Goal: Task Accomplishment & Management: Manage account settings

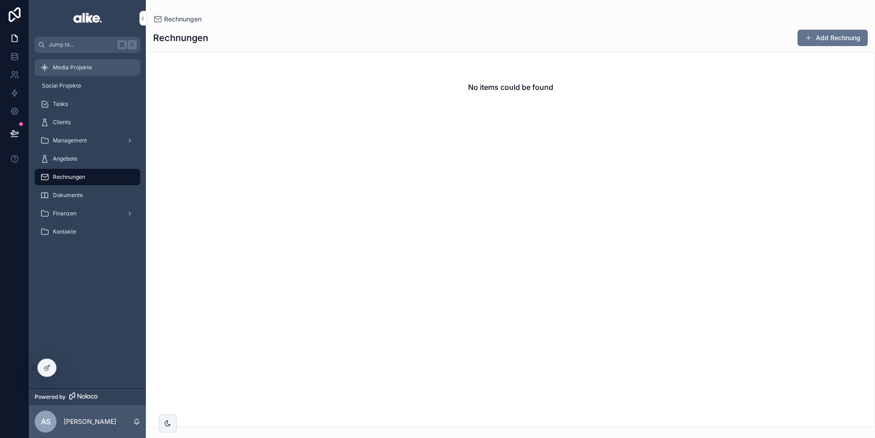
click at [76, 68] on span "Media Projekte" at bounding box center [72, 67] width 39 height 7
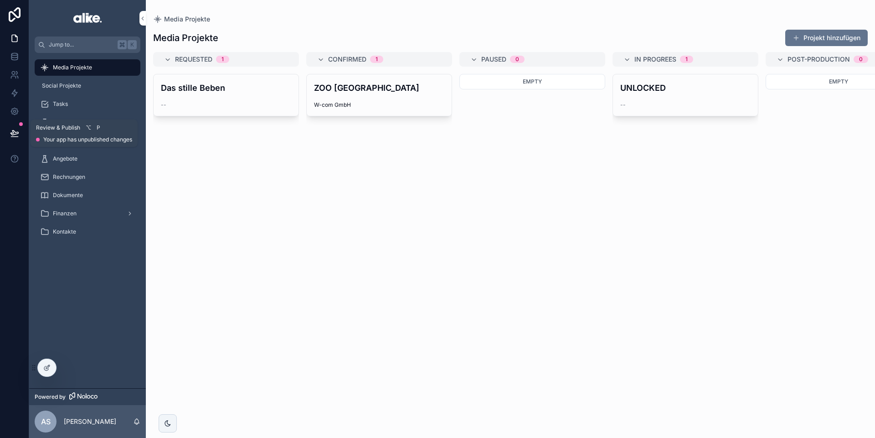
click at [6, 136] on button at bounding box center [15, 133] width 20 height 26
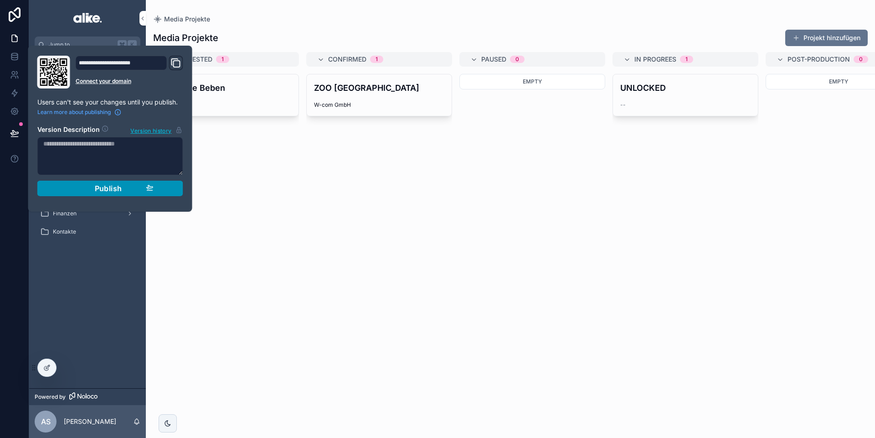
click at [95, 185] on span "Publish" at bounding box center [108, 188] width 27 height 9
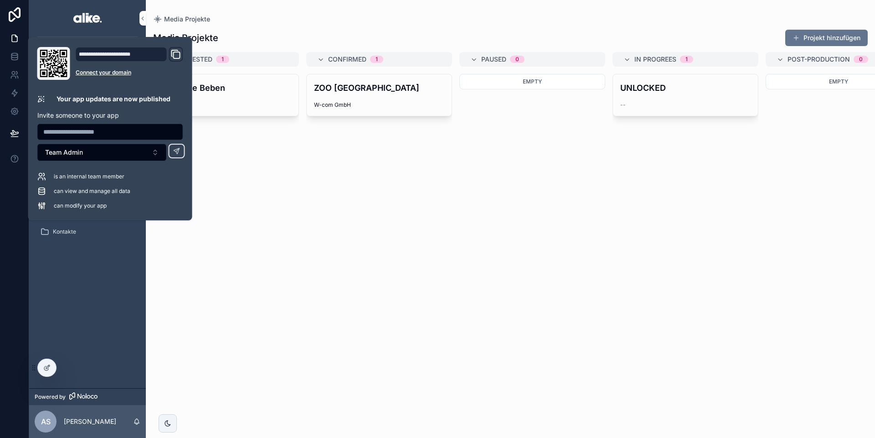
click at [260, 207] on div "Das stille Beben --" at bounding box center [226, 250] width 146 height 353
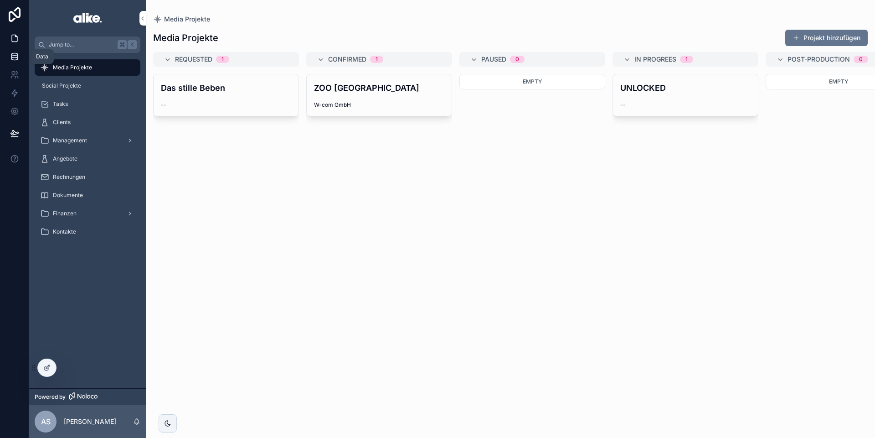
click at [14, 55] on icon at bounding box center [14, 54] width 6 height 2
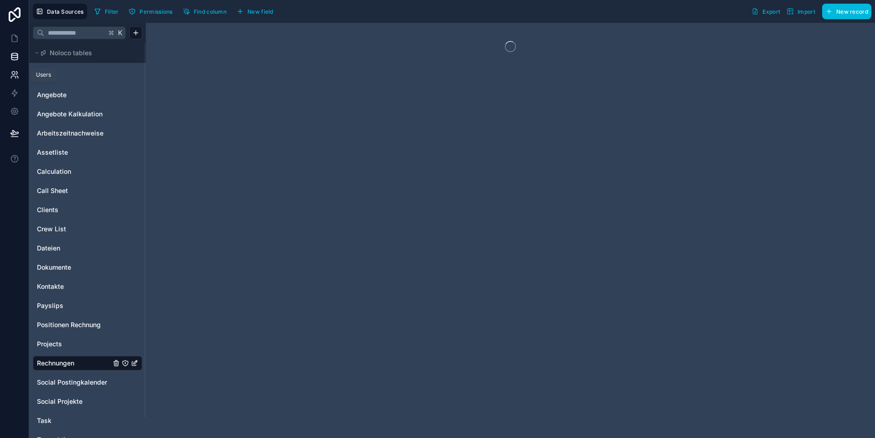
click at [14, 80] on link at bounding box center [14, 75] width 29 height 18
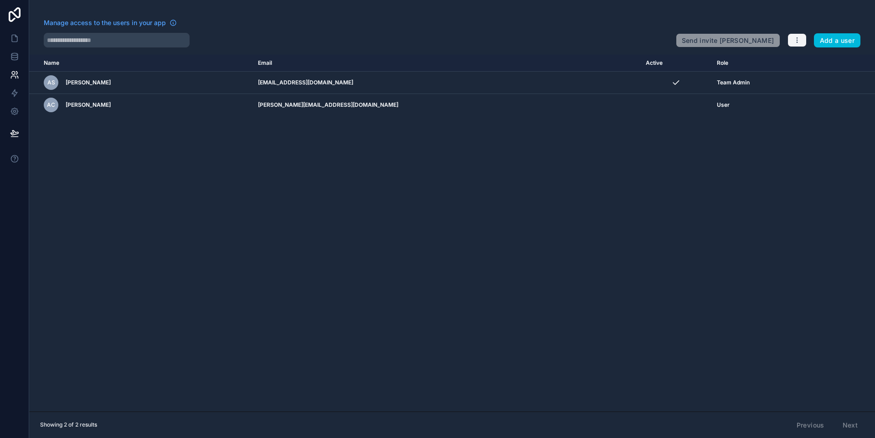
click at [791, 41] on button "button" at bounding box center [797, 40] width 19 height 14
click at [792, 40] on button "button" at bounding box center [797, 40] width 19 height 14
click at [799, 59] on link "Manage roles" at bounding box center [815, 62] width 57 height 15
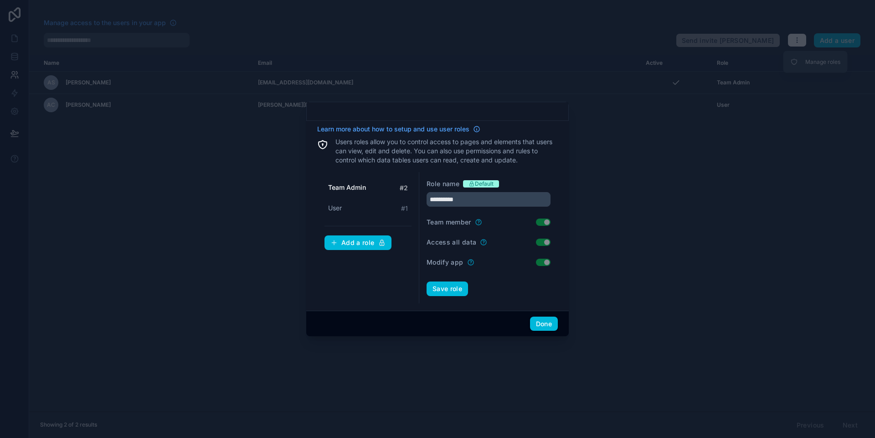
click at [370, 261] on div "Team Admin # 2 User # 1 Add a role" at bounding box center [368, 237] width 102 height 131
click at [479, 199] on input "**********" at bounding box center [489, 199] width 124 height 15
click at [441, 171] on div "**********" at bounding box center [437, 213] width 241 height 179
click at [457, 196] on input "**********" at bounding box center [489, 199] width 124 height 15
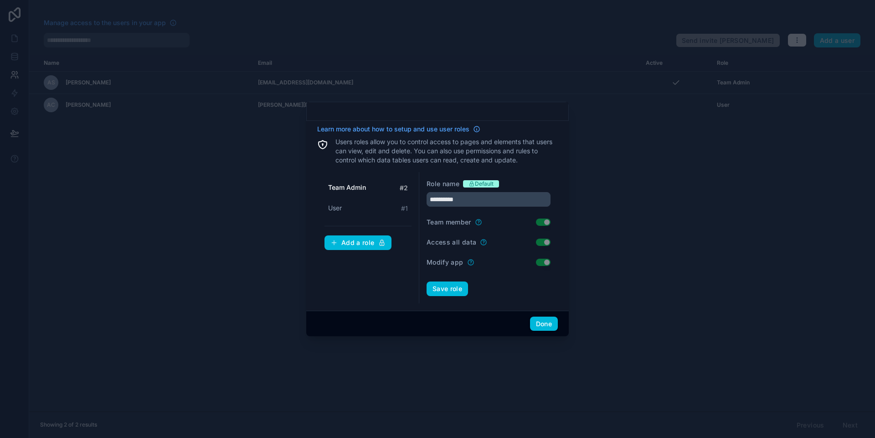
click at [450, 167] on div "**********" at bounding box center [437, 213] width 241 height 179
click at [350, 205] on div "User # 1" at bounding box center [368, 208] width 87 height 17
click at [349, 185] on span "Team Admin" at bounding box center [346, 187] width 37 height 9
click at [355, 203] on div "User # 1" at bounding box center [368, 208] width 87 height 17
type input "****"
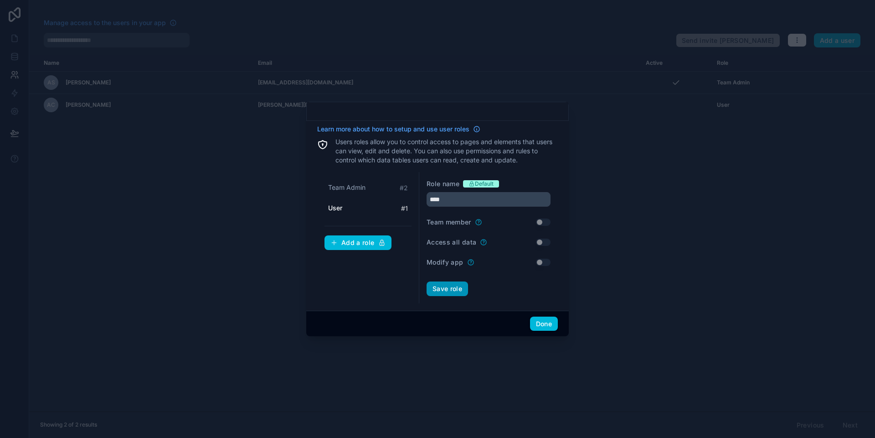
click at [452, 286] on button "Save role" at bounding box center [447, 288] width 41 height 15
click at [547, 326] on button "Done" at bounding box center [544, 323] width 28 height 15
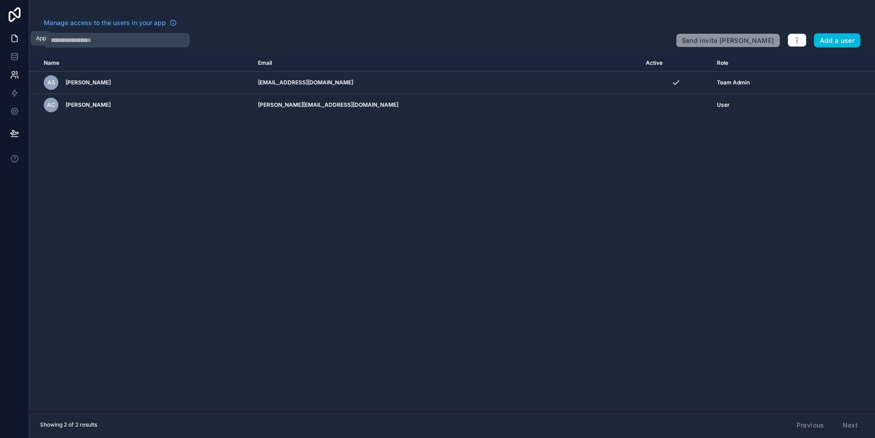
click at [9, 38] on link at bounding box center [14, 38] width 29 height 18
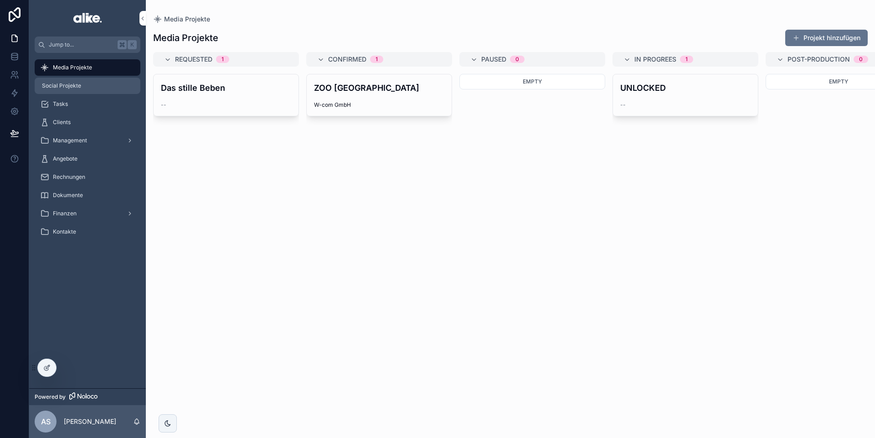
click at [92, 84] on div "Social Projekte" at bounding box center [87, 85] width 95 height 15
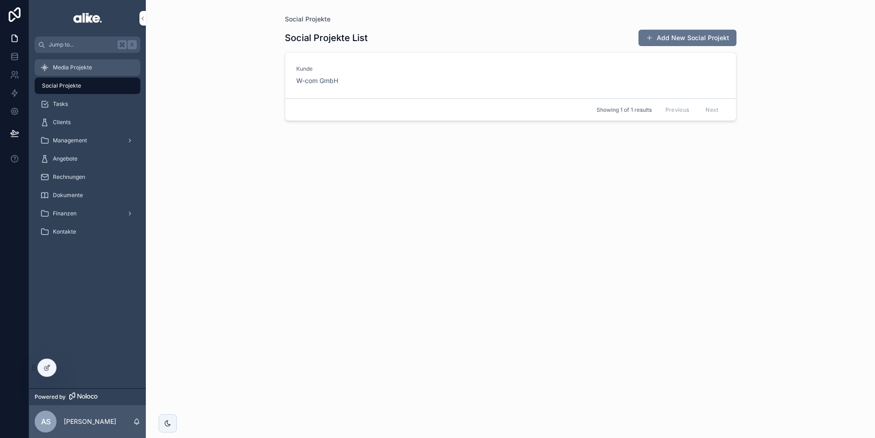
click at [94, 69] on div "Media Projekte" at bounding box center [87, 67] width 95 height 15
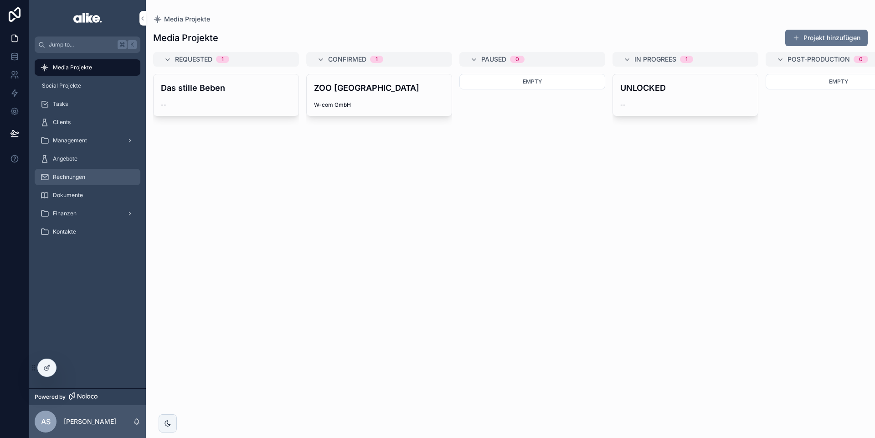
click at [78, 174] on span "Rechnungen" at bounding box center [69, 176] width 32 height 7
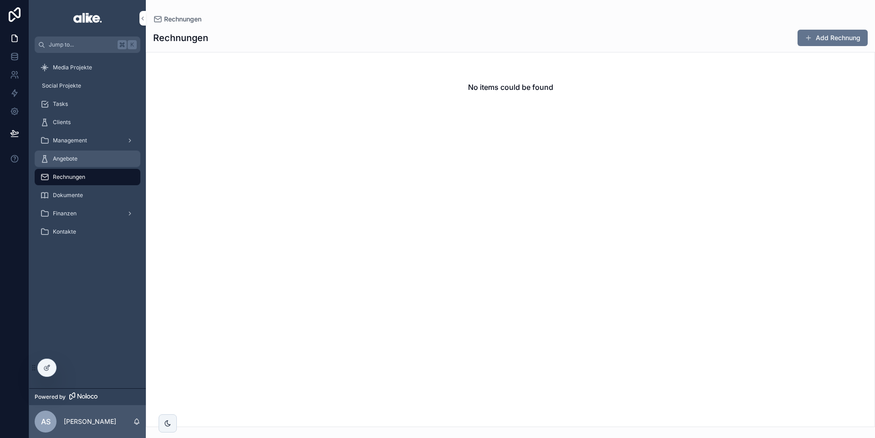
click at [104, 157] on div "Angebote" at bounding box center [87, 158] width 95 height 15
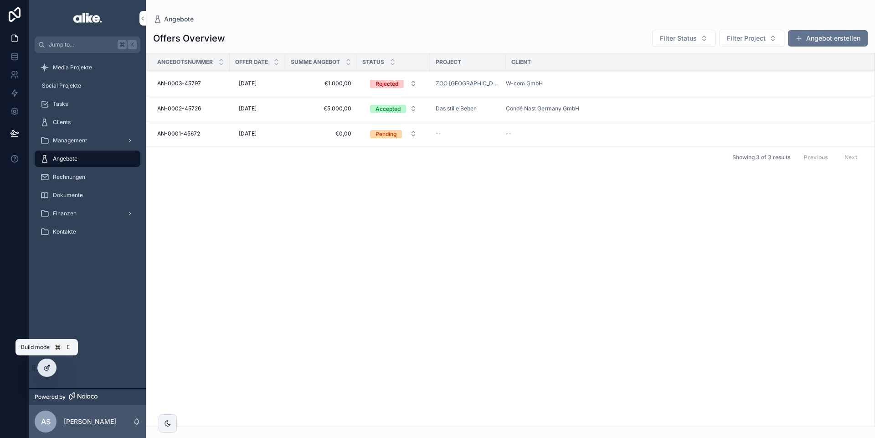
click at [49, 367] on icon at bounding box center [46, 367] width 7 height 7
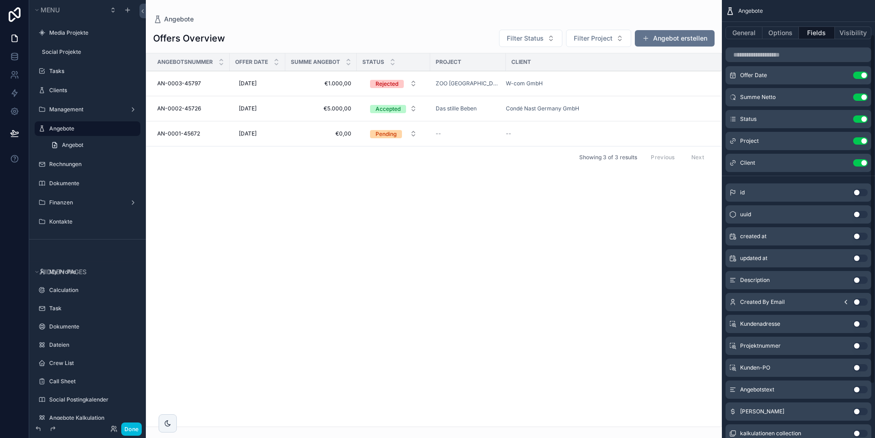
scroll to position [59, 0]
click at [847, 302] on icon "scrollable content" at bounding box center [846, 302] width 2 height 4
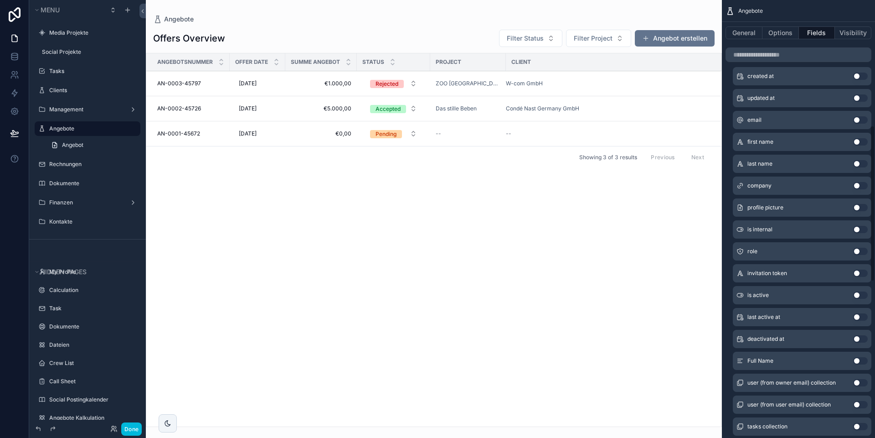
scroll to position [351, 0]
click at [856, 358] on button "Use setting" at bounding box center [860, 359] width 15 height 7
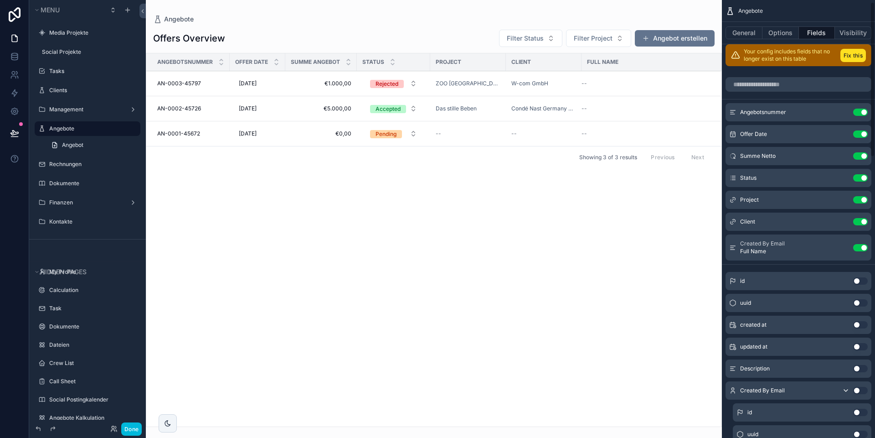
scroll to position [9, 0]
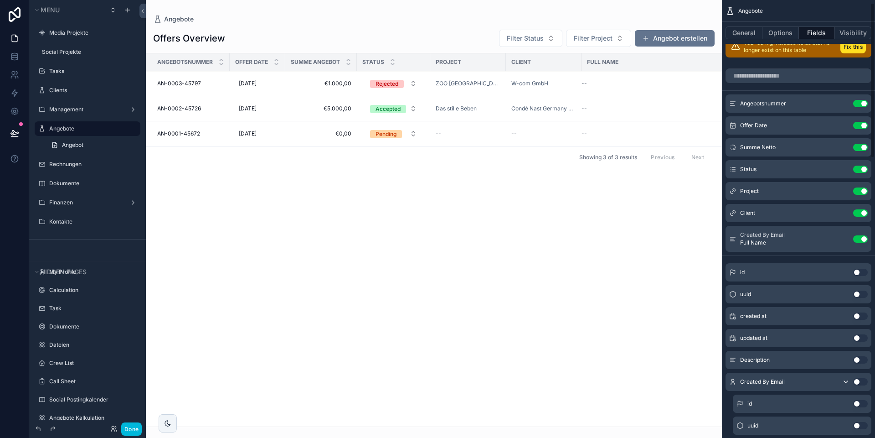
click at [0, 0] on icon "scrollable content" at bounding box center [0, 0] width 0 height 0
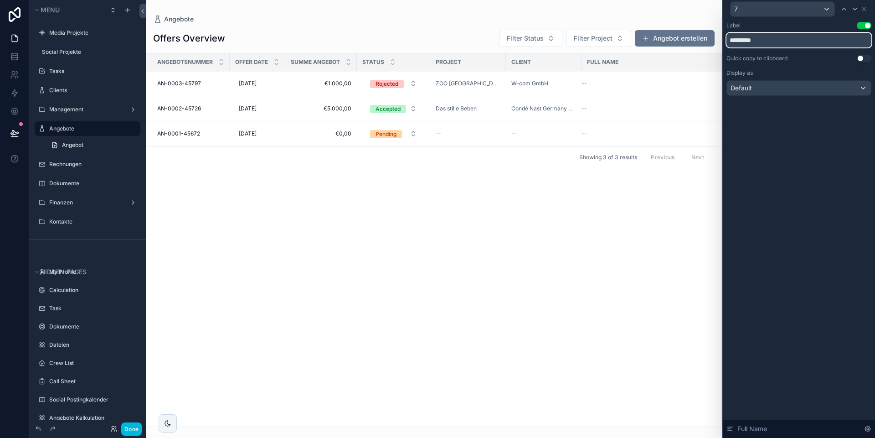
click at [758, 39] on input "*********" at bounding box center [799, 40] width 145 height 15
type input "*********"
click at [138, 431] on button "Done" at bounding box center [131, 428] width 21 height 13
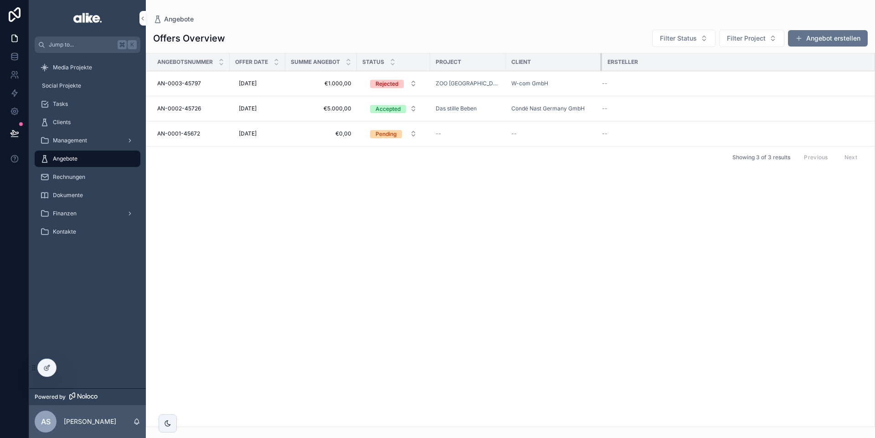
drag, startPoint x: 574, startPoint y: 64, endPoint x: 601, endPoint y: 64, distance: 27.8
click at [601, 64] on tr "Angebotsnummer Offer Date Summe Angebot Status Project Client Ersteller" at bounding box center [510, 62] width 729 height 18
click at [39, 366] on div at bounding box center [47, 367] width 18 height 17
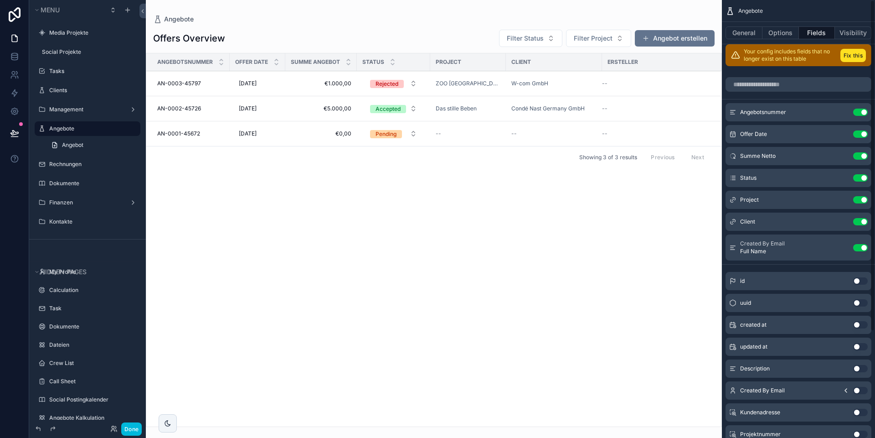
click at [670, 40] on div "scrollable content" at bounding box center [434, 219] width 576 height 438
click at [675, 37] on button "Angebot erstellen" at bounding box center [675, 38] width 80 height 16
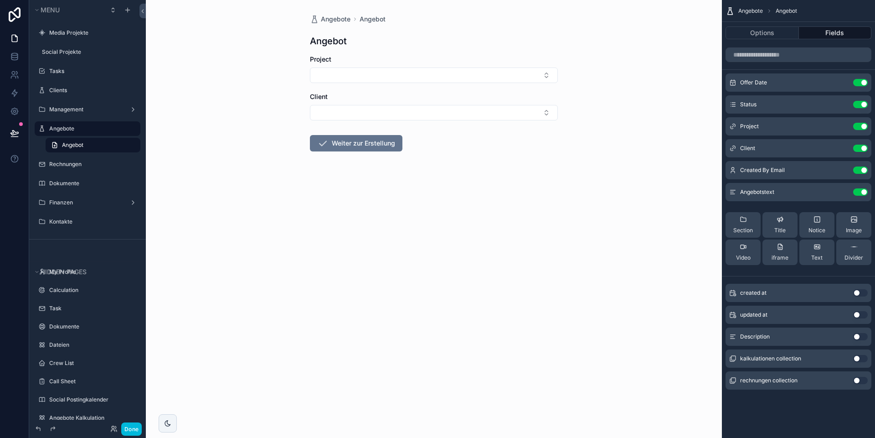
drag, startPoint x: 135, startPoint y: 424, endPoint x: 532, endPoint y: 285, distance: 420.4
click at [522, 291] on div "Menu Media Projekte Social Projekte Tasks Clients Management Angebote Angebot R…" at bounding box center [452, 219] width 846 height 438
click at [0, 0] on icon "scrollable content" at bounding box center [0, 0] width 0 height 0
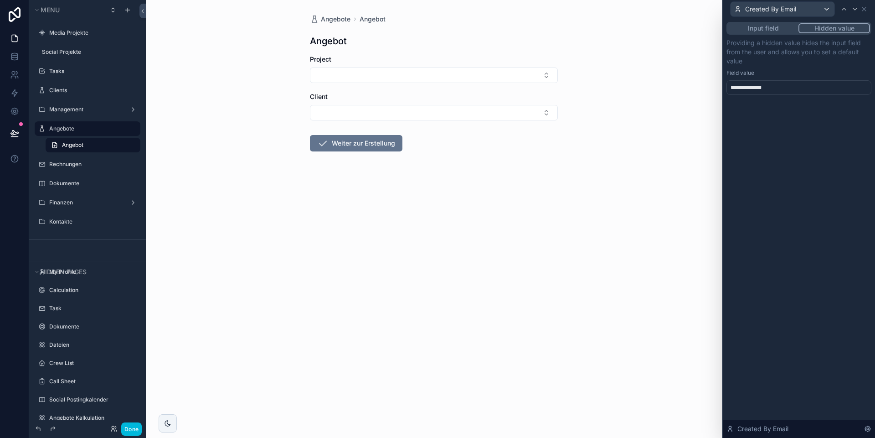
click at [775, 83] on div "**********" at bounding box center [799, 87] width 145 height 15
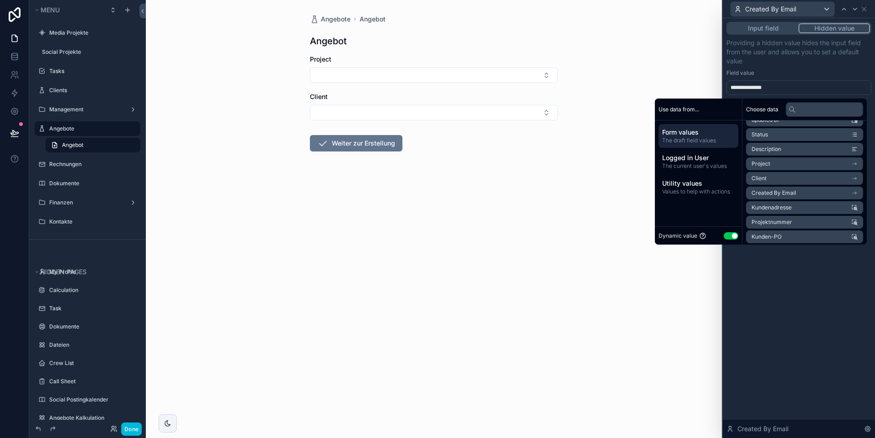
scroll to position [78, 0]
click at [708, 162] on span "The current user's values" at bounding box center [698, 165] width 72 height 7
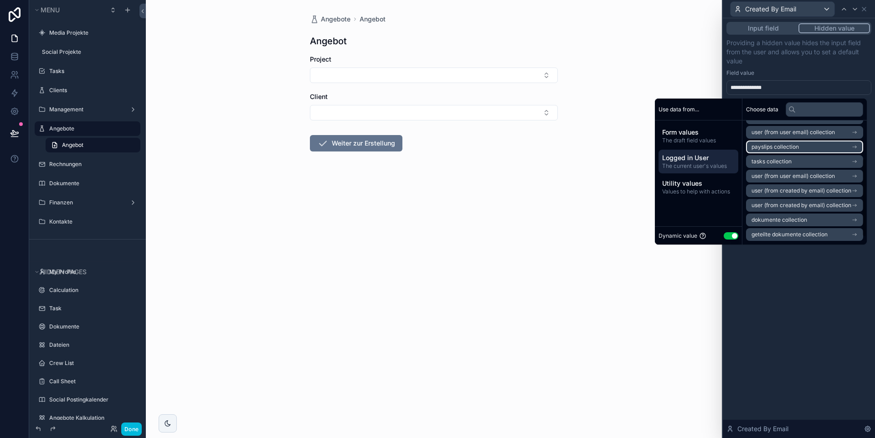
scroll to position [0, 0]
click at [769, 132] on span "Logged in User" at bounding box center [771, 130] width 39 height 7
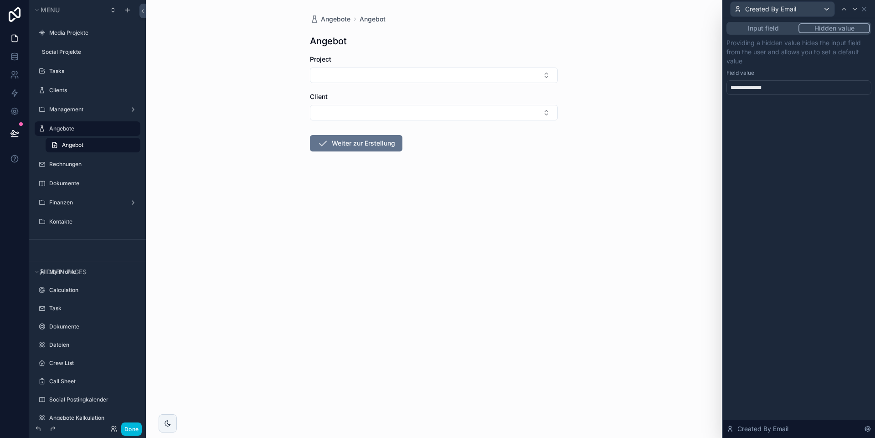
click at [779, 66] on div "**********" at bounding box center [799, 66] width 145 height 57
click at [867, 9] on icon at bounding box center [864, 8] width 7 height 7
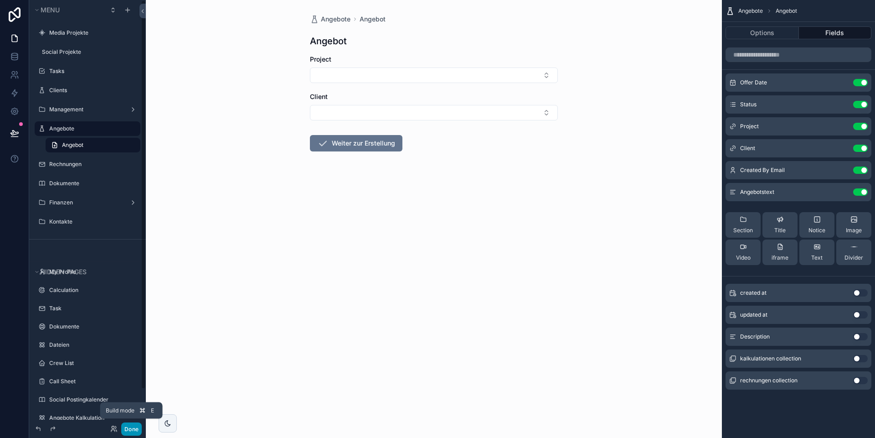
click at [134, 429] on button "Done" at bounding box center [131, 428] width 21 height 13
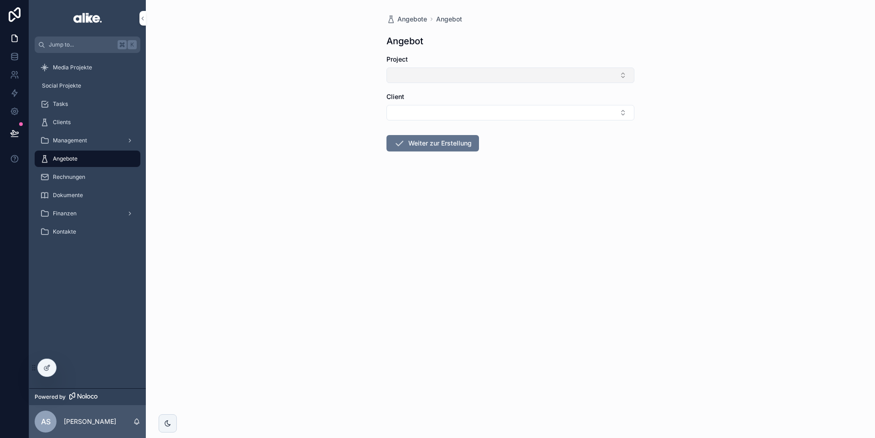
click at [424, 76] on button "Select Button" at bounding box center [511, 75] width 248 height 16
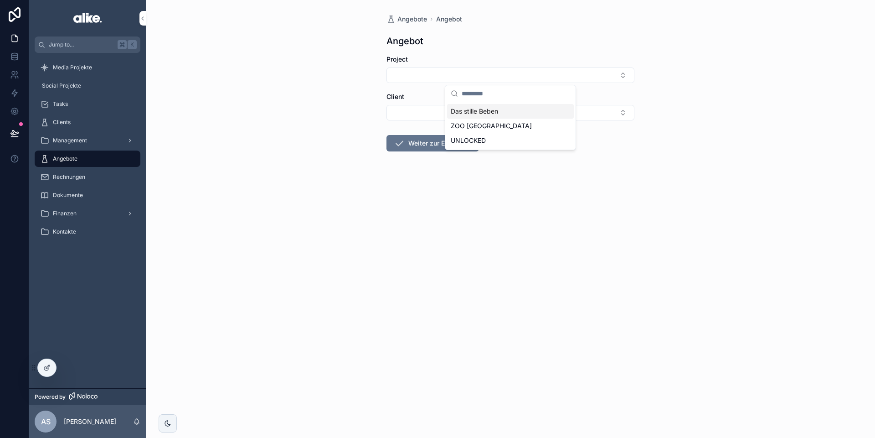
click at [470, 111] on span "Das stille Beben" at bounding box center [474, 111] width 47 height 9
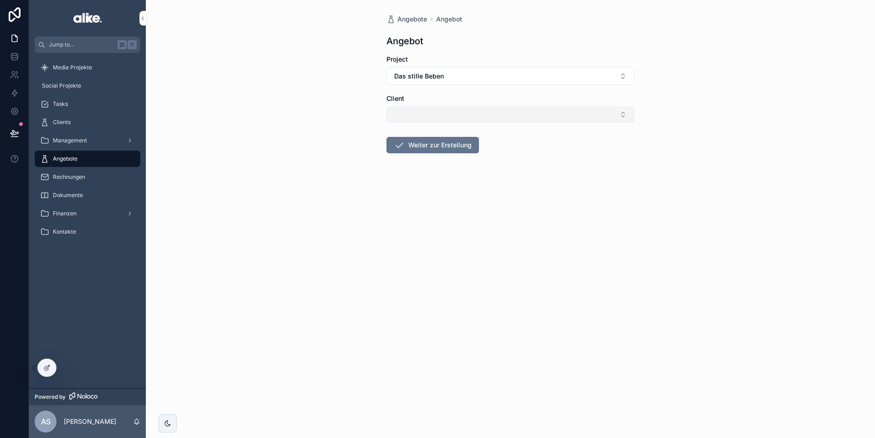
click at [431, 114] on button "Select Button" at bounding box center [511, 115] width 248 height 16
drag, startPoint x: 468, startPoint y: 151, endPoint x: 449, endPoint y: 150, distance: 19.2
click at [468, 151] on span "W-com GmbH" at bounding box center [472, 150] width 42 height 9
click at [426, 147] on button "Weiter zur Erstellung" at bounding box center [433, 147] width 93 height 16
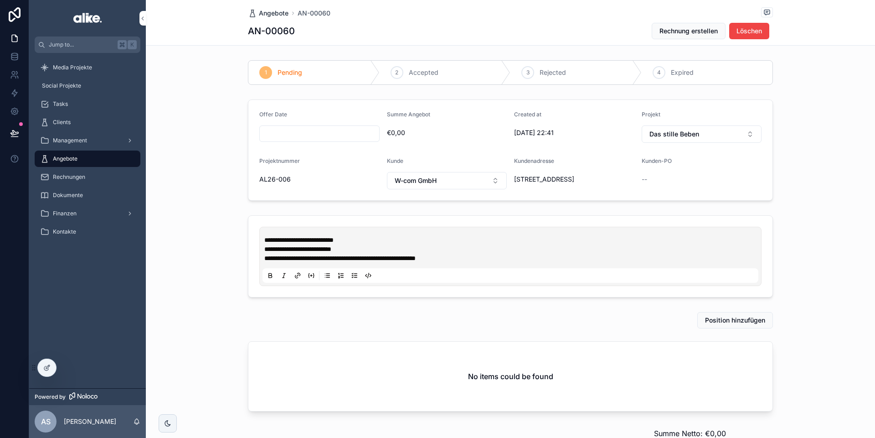
click at [273, 14] on span "Angebote" at bounding box center [274, 13] width 30 height 9
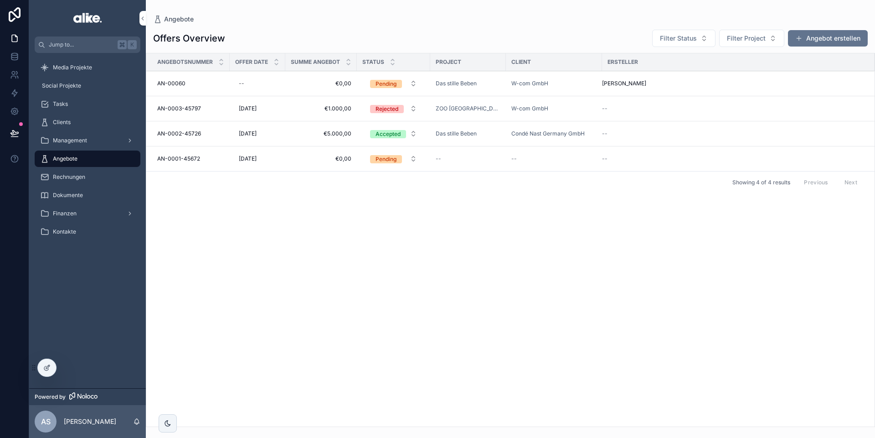
click at [700, 82] on div "[PERSON_NAME] [PERSON_NAME]" at bounding box center [733, 83] width 262 height 7
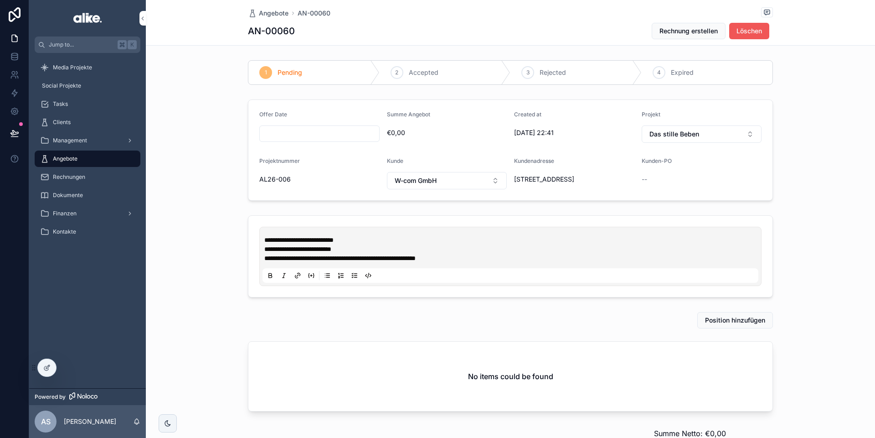
click at [753, 28] on span "Löschen" at bounding box center [750, 30] width 26 height 9
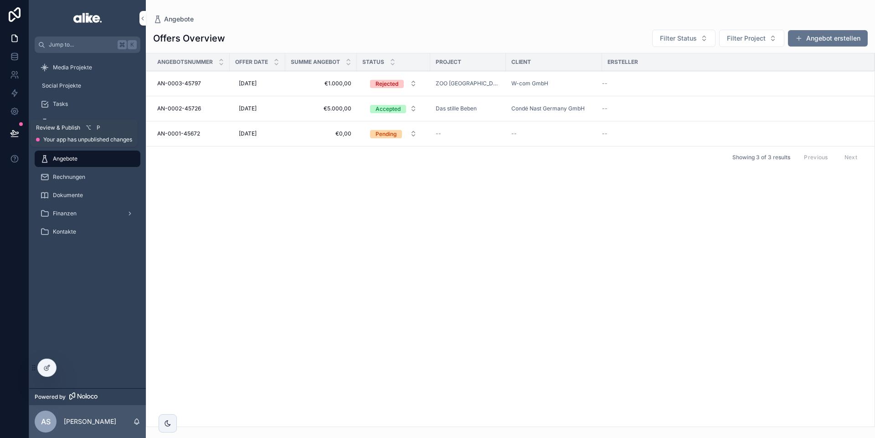
click at [18, 133] on icon at bounding box center [14, 132] width 8 height 5
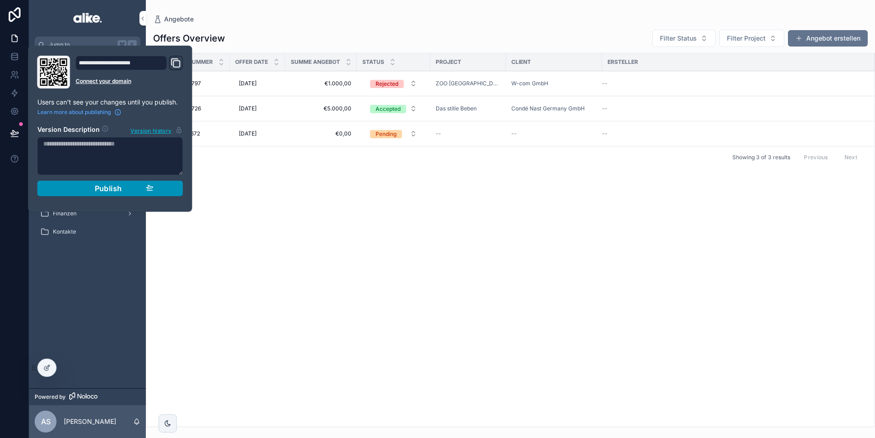
click at [93, 194] on button "Publish" at bounding box center [110, 189] width 146 height 16
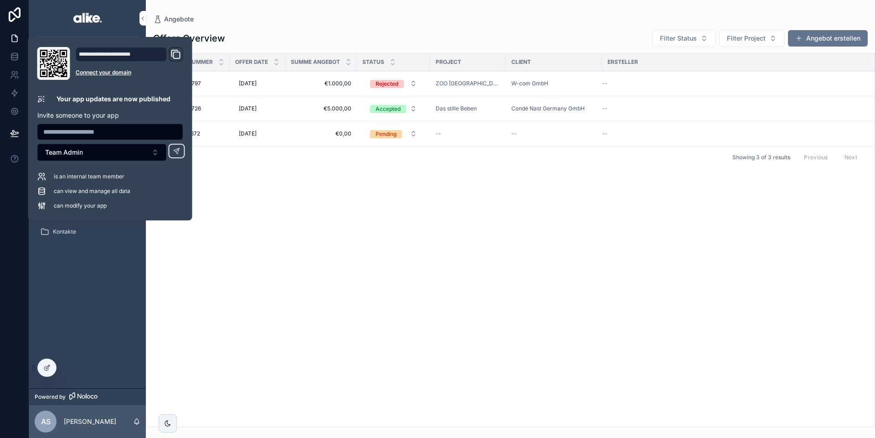
click at [256, 224] on div "Angebotsnummer Offer Date Summe Angebot Status Project Client Ersteller AN-0003…" at bounding box center [510, 239] width 729 height 373
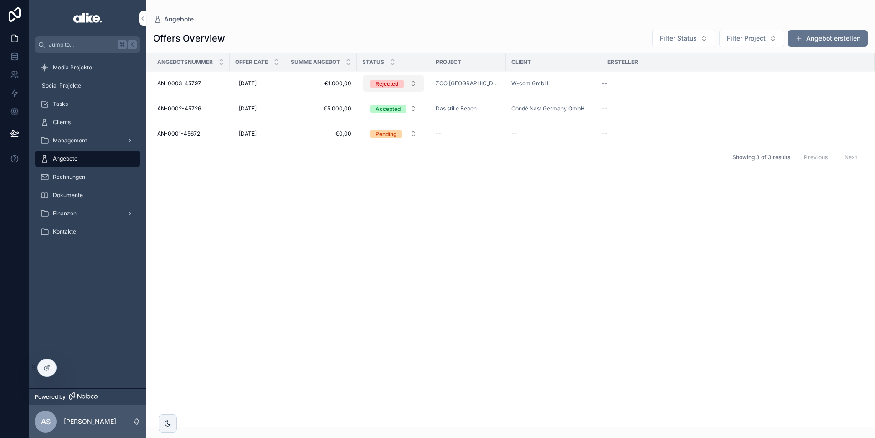
click at [381, 86] on div "Rejected" at bounding box center [387, 84] width 23 height 8
click at [250, 226] on div "Angebotsnummer Offer Date Summe Angebot Status Project Client Ersteller AN-0003…" at bounding box center [510, 239] width 729 height 373
click at [85, 180] on span "Rechnungen" at bounding box center [69, 176] width 32 height 7
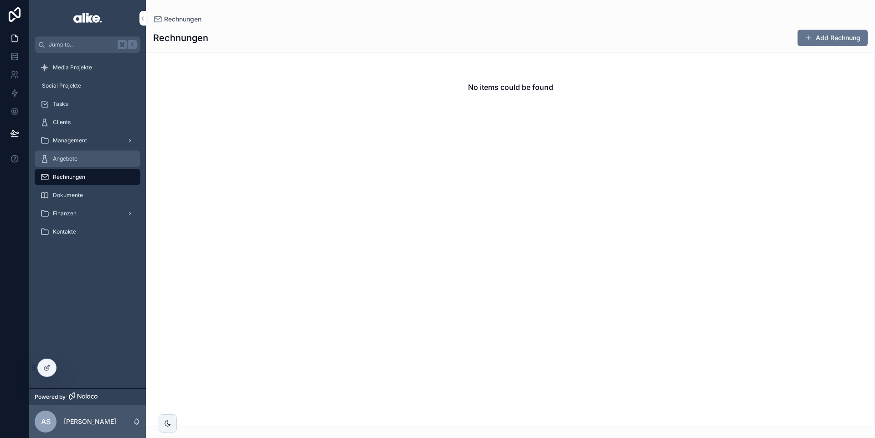
click at [71, 161] on span "Angebote" at bounding box center [65, 158] width 25 height 7
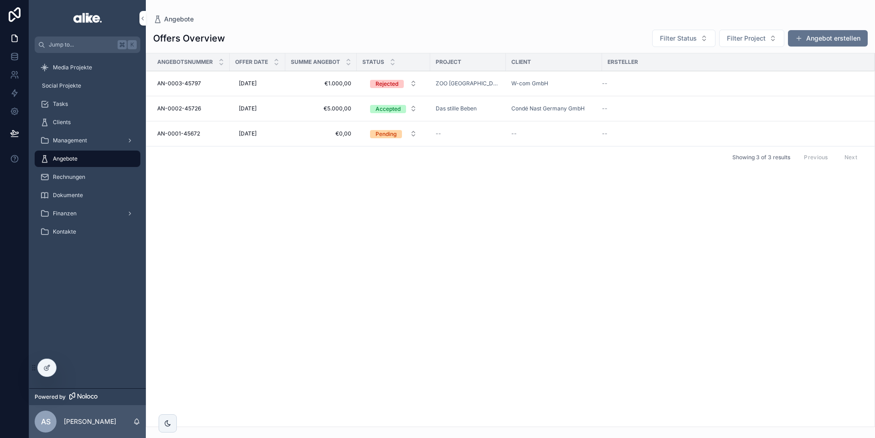
click at [302, 84] on span "€1.000,00" at bounding box center [321, 83] width 61 height 7
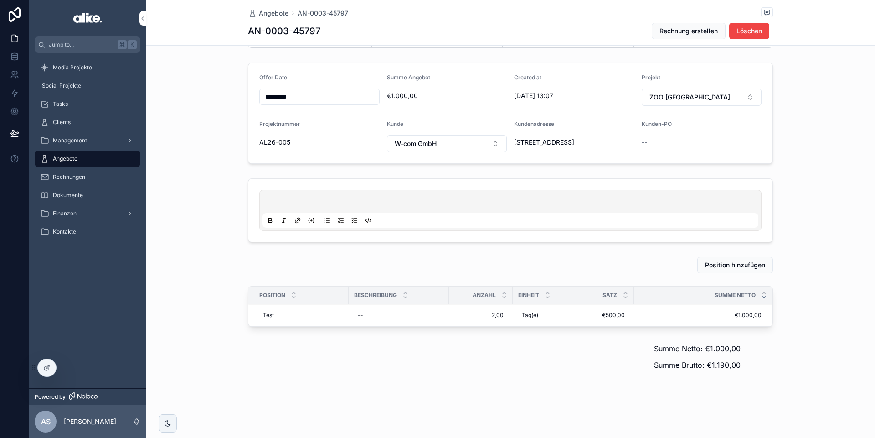
scroll to position [43, 0]
click at [733, 267] on span "Position hinzufügen" at bounding box center [735, 264] width 60 height 9
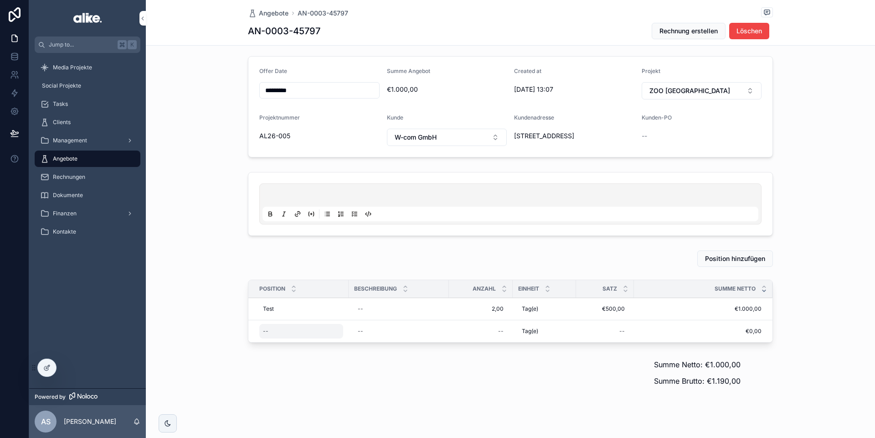
click at [285, 338] on div "--" at bounding box center [301, 331] width 84 height 15
type input "**********"
click at [357, 344] on button "scrollable content" at bounding box center [362, 349] width 11 height 11
click at [285, 338] on div "--" at bounding box center [301, 331] width 84 height 15
type input "**********"
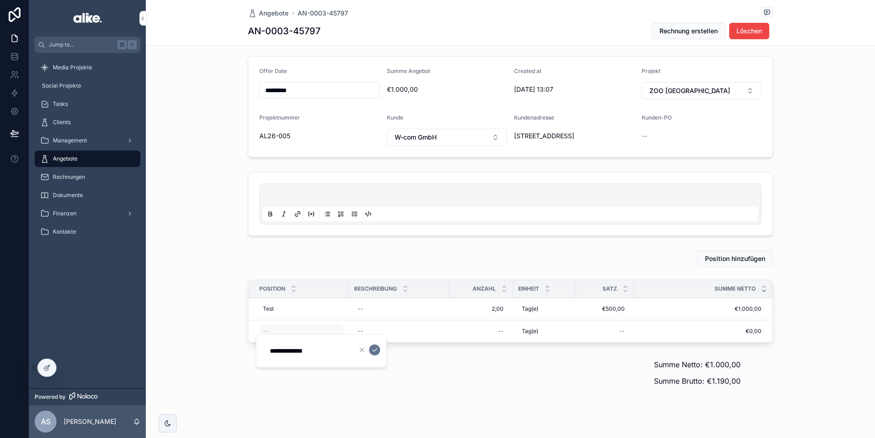
click button "scrollable content" at bounding box center [374, 349] width 11 height 11
click at [492, 334] on div "--" at bounding box center [481, 331] width 53 height 15
type input "*****"
click button "scrollable content" at bounding box center [610, 349] width 11 height 11
click at [609, 335] on div "--" at bounding box center [605, 331] width 47 height 15
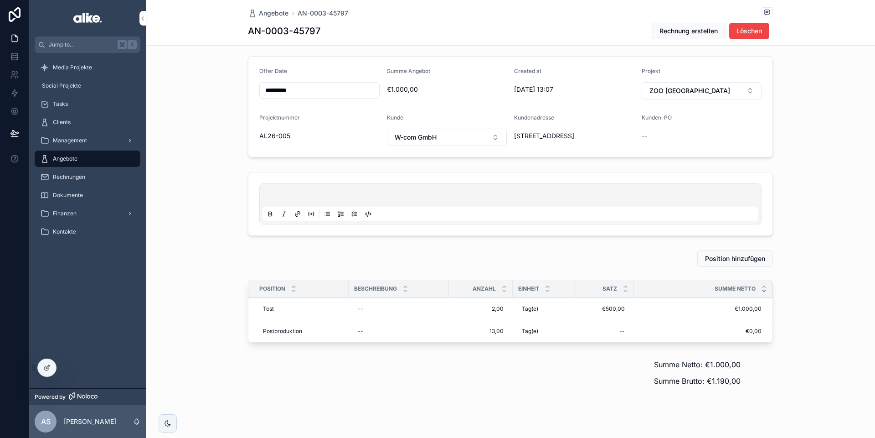
click at [609, 335] on div "--" at bounding box center [605, 331] width 47 height 15
type input "*******"
click button "scrollable content" at bounding box center [731, 349] width 11 height 11
click at [573, 373] on div "scrollable content" at bounding box center [443, 375] width 401 height 40
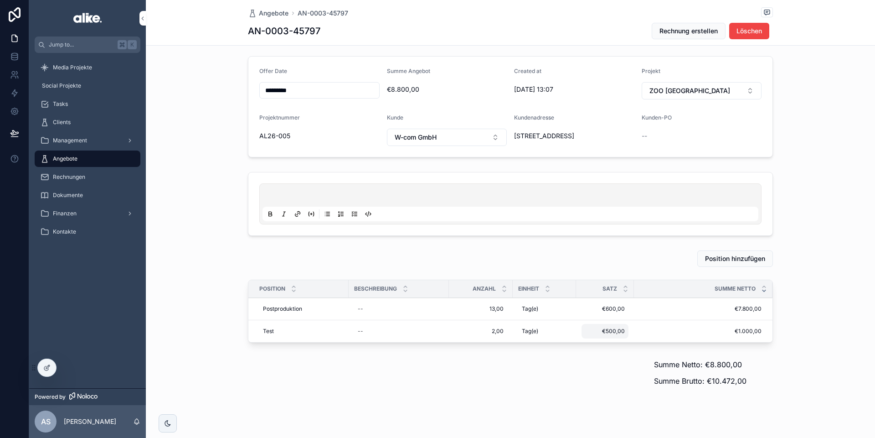
click at [611, 335] on span "€500,00" at bounding box center [605, 330] width 40 height 7
click at [605, 348] on input "*******" at bounding box center [630, 350] width 86 height 13
type input "*******"
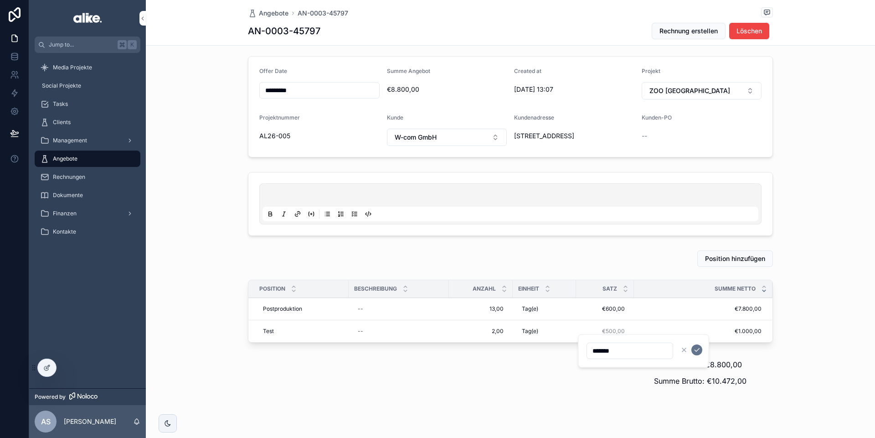
click button "scrollable content" at bounding box center [697, 349] width 11 height 11
click at [594, 359] on div "Position hinzufügen Position Beschreibung Anzahl Einheit Satz Summe Netto Postp…" at bounding box center [511, 321] width 536 height 149
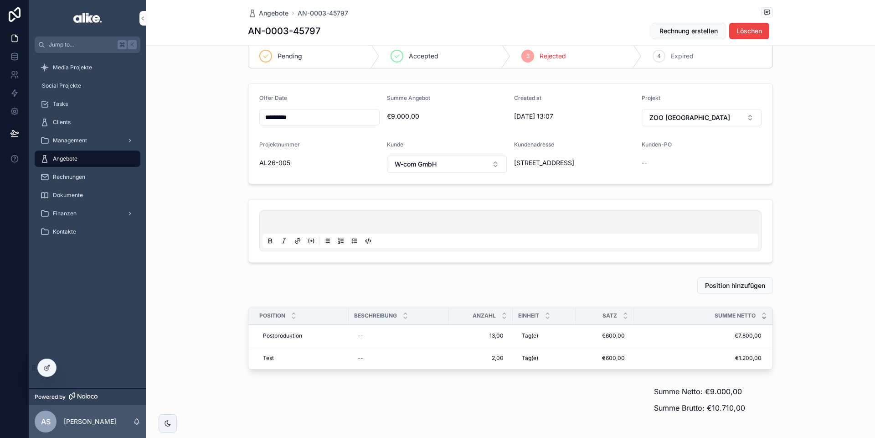
scroll to position [0, 0]
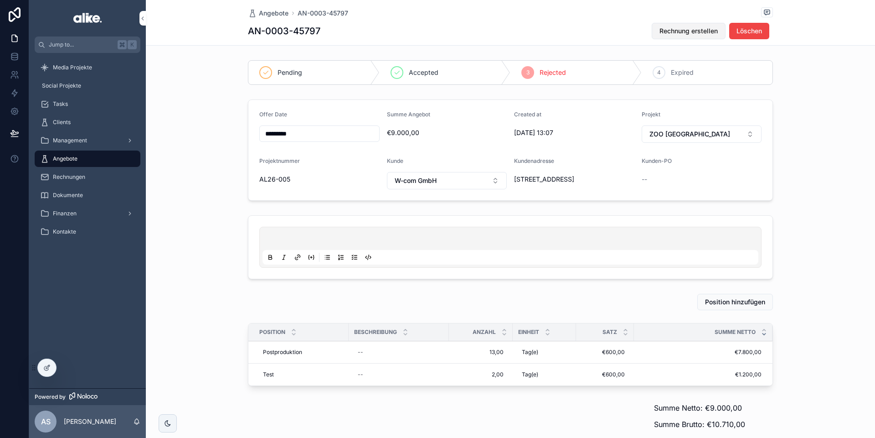
click at [686, 34] on span "Rechnung erstellen" at bounding box center [689, 30] width 58 height 9
click at [73, 179] on span "Rechnungen" at bounding box center [69, 176] width 32 height 7
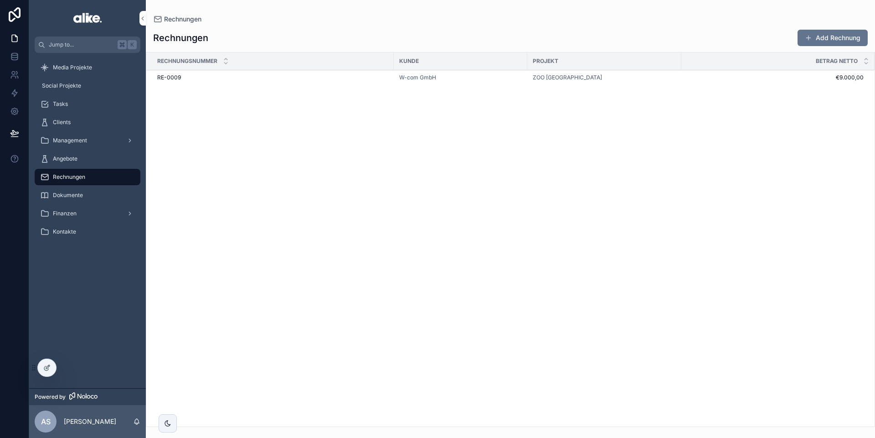
click at [323, 78] on div "RE-0009 RE-0009" at bounding box center [272, 77] width 231 height 7
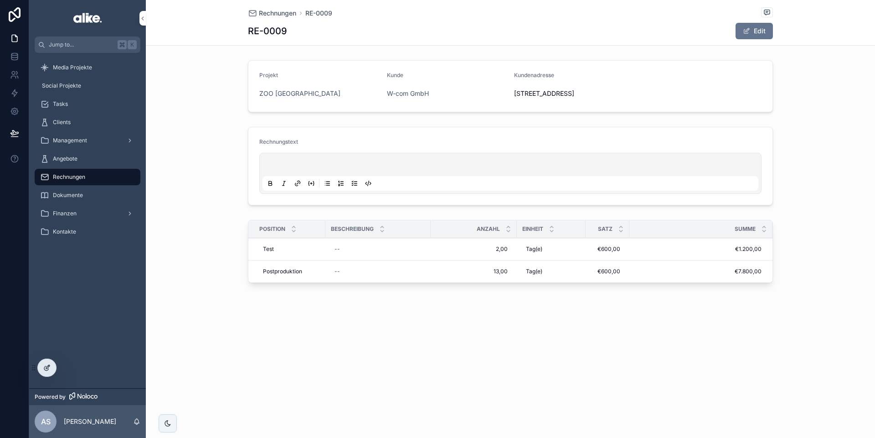
click at [44, 368] on icon at bounding box center [46, 368] width 4 height 4
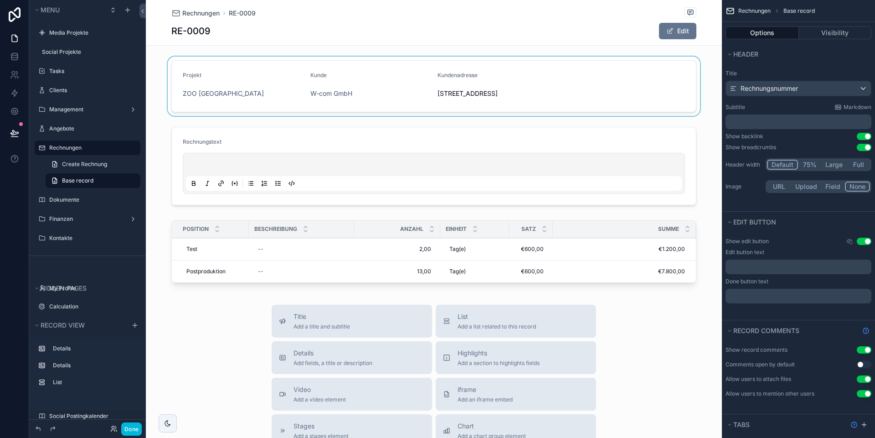
click at [552, 103] on div "scrollable content" at bounding box center [434, 86] width 576 height 59
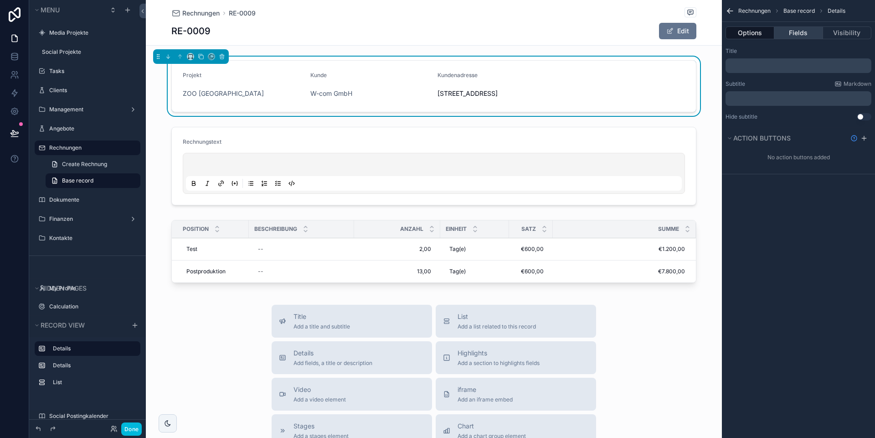
click at [804, 30] on button "Fields" at bounding box center [799, 32] width 48 height 13
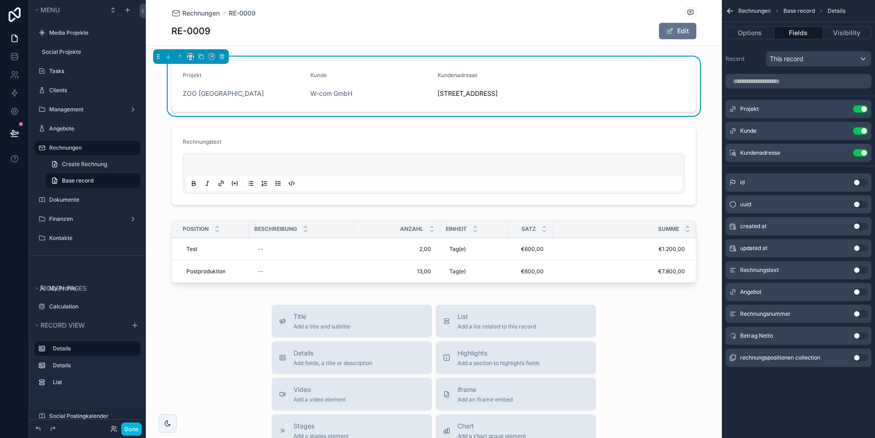
click at [860, 335] on button "Use setting" at bounding box center [860, 335] width 15 height 7
click at [132, 429] on button "Done" at bounding box center [131, 428] width 21 height 13
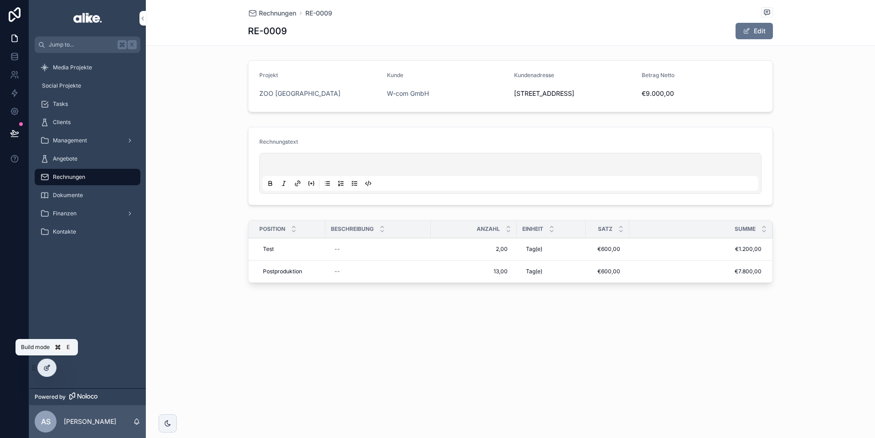
click at [48, 366] on icon at bounding box center [46, 367] width 7 height 7
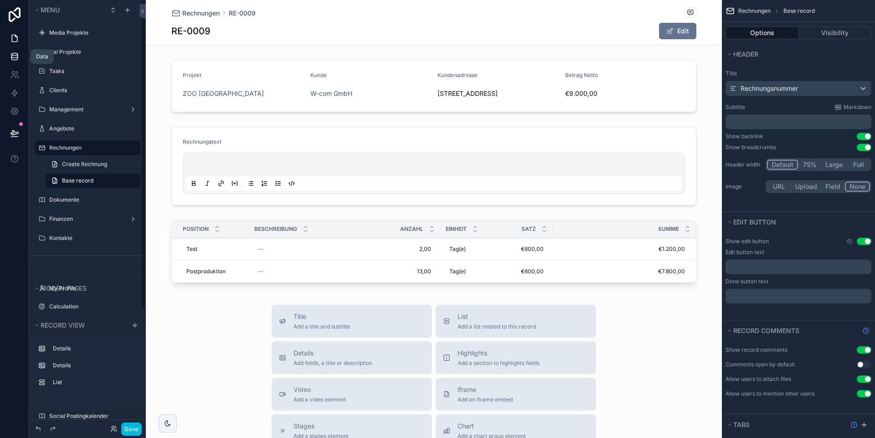
click at [10, 56] on icon at bounding box center [14, 56] width 9 height 9
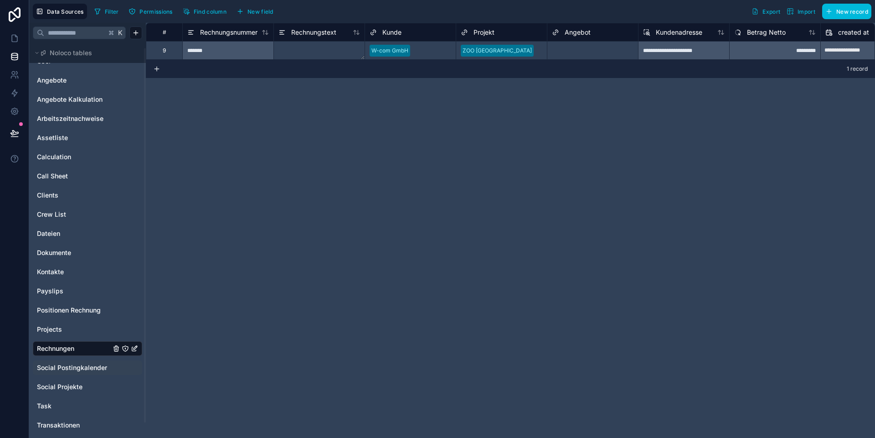
scroll to position [21, 0]
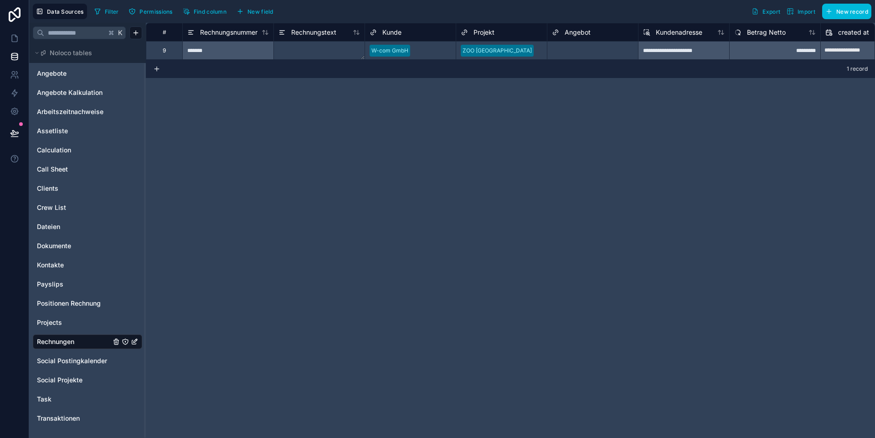
click at [267, 10] on span "New field" at bounding box center [261, 11] width 26 height 7
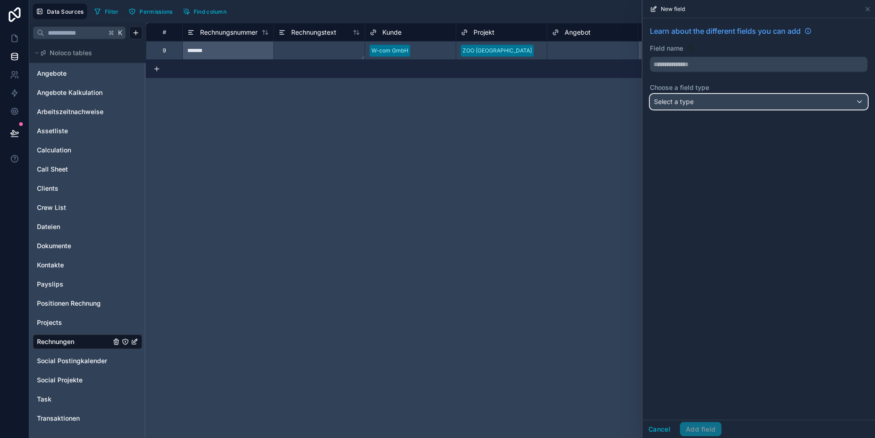
click at [694, 105] on div "Select a type" at bounding box center [759, 101] width 217 height 15
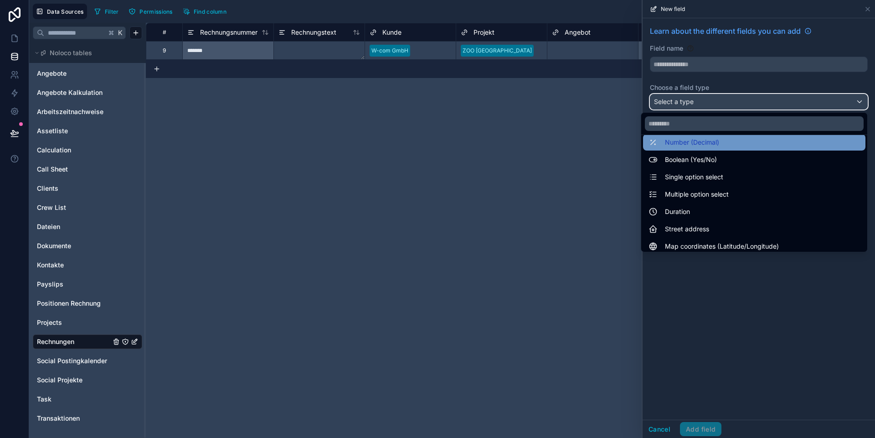
scroll to position [59, 0]
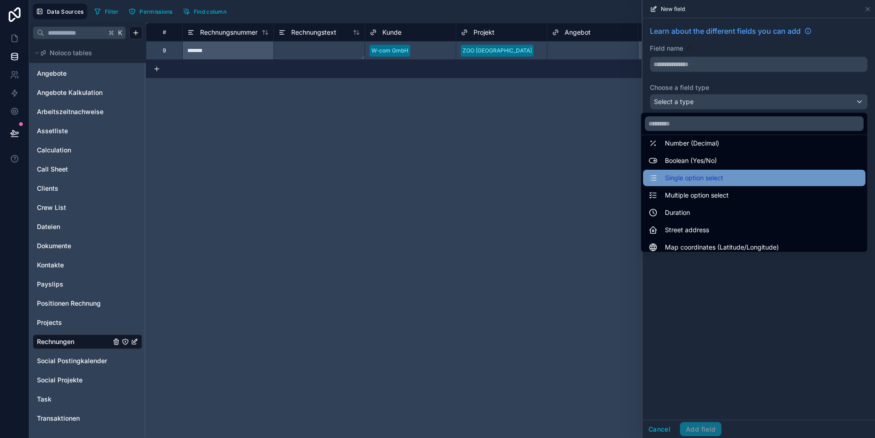
click at [698, 179] on span "Single option select" at bounding box center [694, 177] width 58 height 11
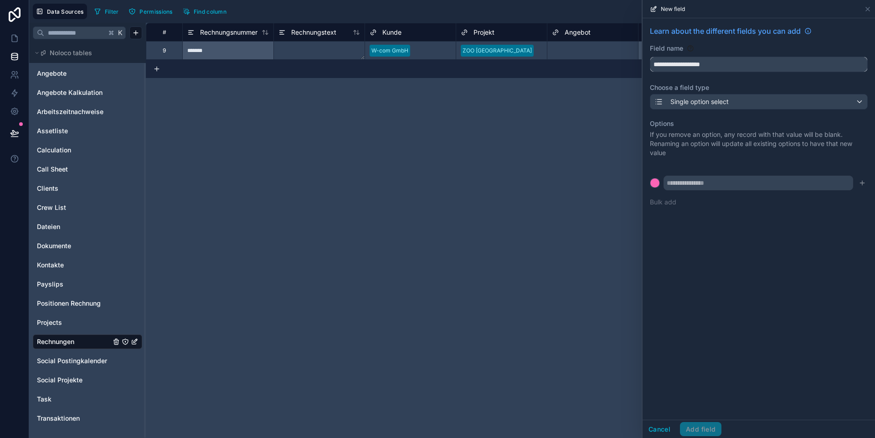
click at [679, 65] on input "**********" at bounding box center [759, 64] width 217 height 15
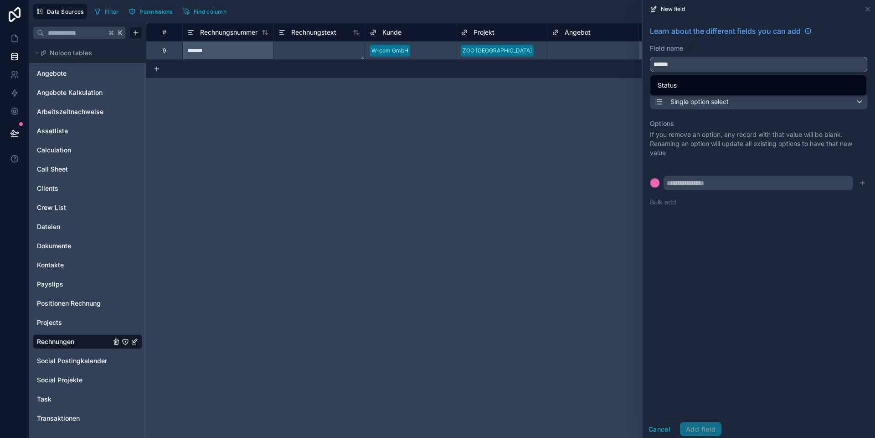
type input "******"
click at [698, 183] on input "text" at bounding box center [759, 183] width 190 height 15
type input "*******"
click at [657, 186] on div at bounding box center [655, 182] width 9 height 9
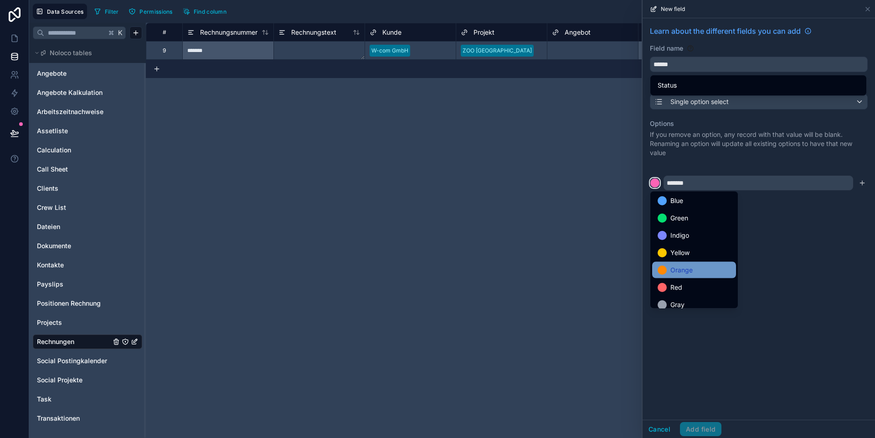
scroll to position [77, 0]
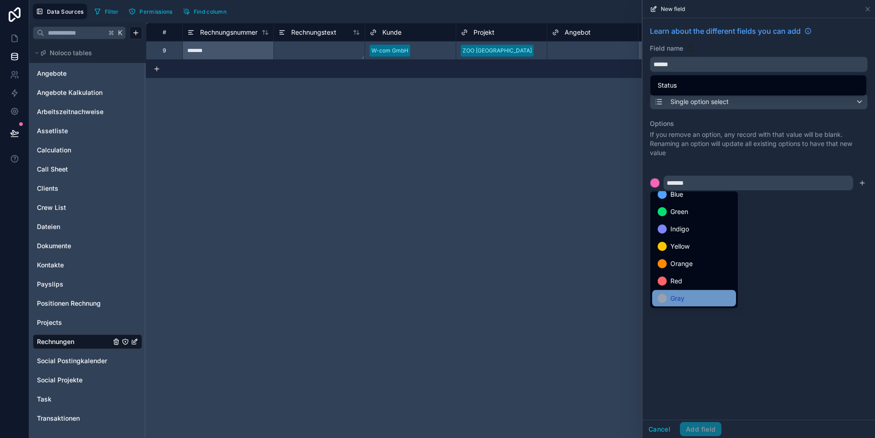
click at [677, 293] on span "Gray" at bounding box center [678, 298] width 14 height 11
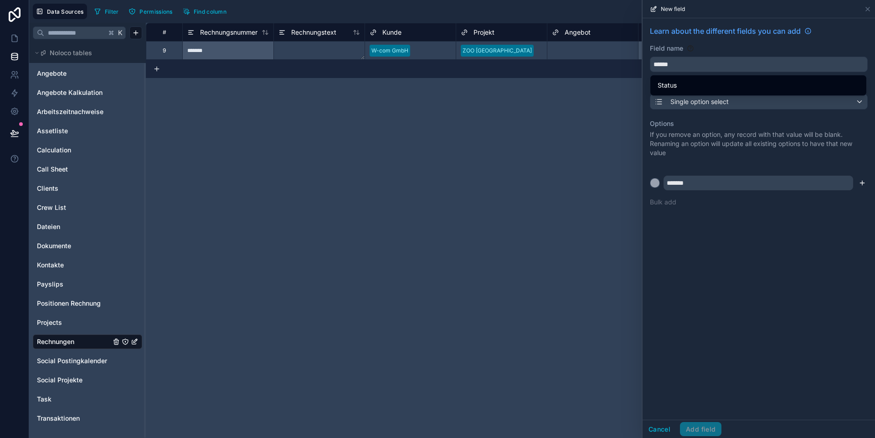
click at [865, 183] on icon "submit" at bounding box center [862, 182] width 7 height 7
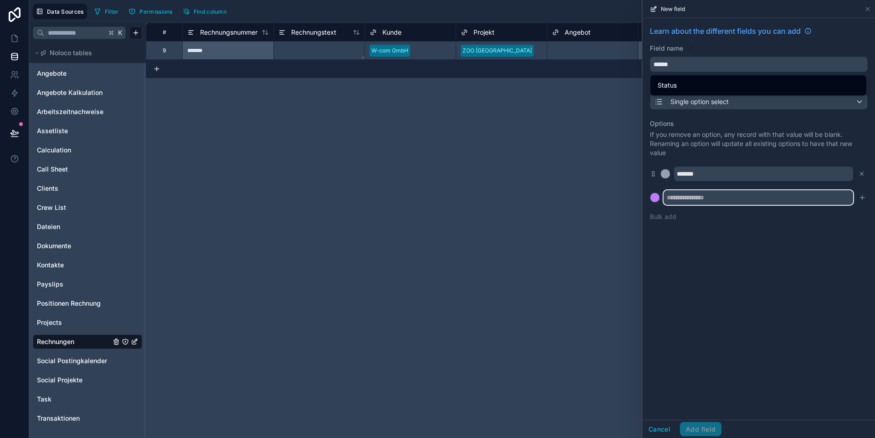
click at [700, 198] on input "text" at bounding box center [759, 197] width 190 height 15
type input "**********"
click at [657, 197] on div at bounding box center [655, 197] width 9 height 9
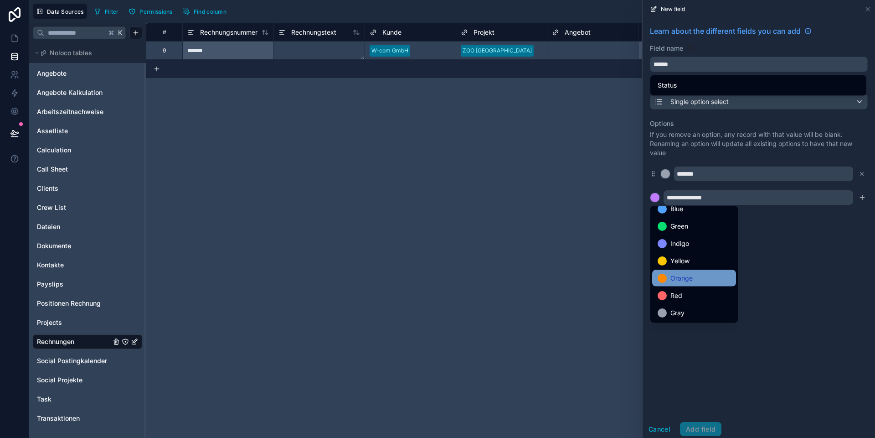
click at [676, 277] on span "Orange" at bounding box center [682, 278] width 22 height 11
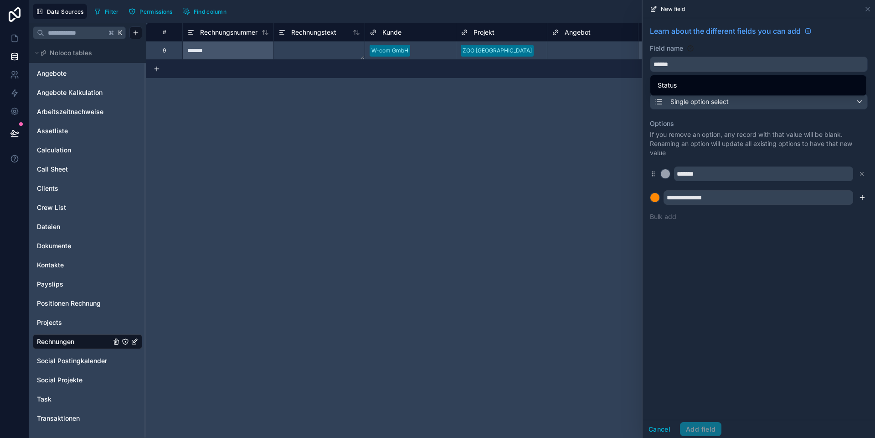
click at [864, 199] on icon "submit" at bounding box center [862, 197] width 7 height 7
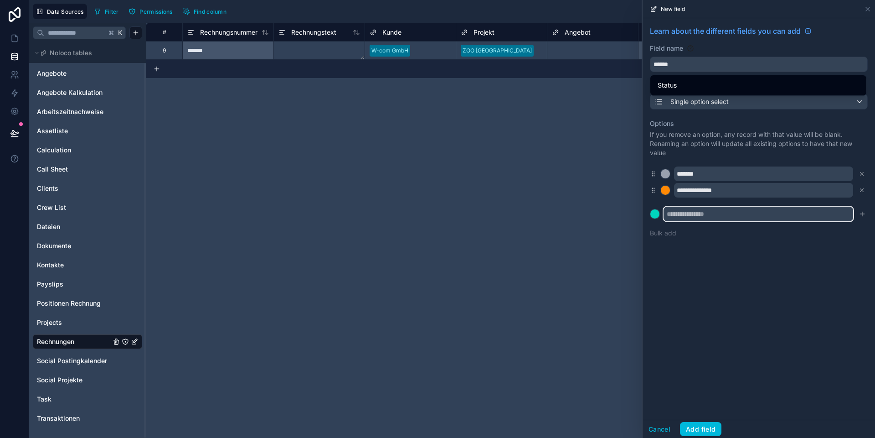
click at [679, 213] on input "text" at bounding box center [759, 214] width 190 height 15
click at [690, 216] on input "*********" at bounding box center [759, 214] width 190 height 15
type input "**********"
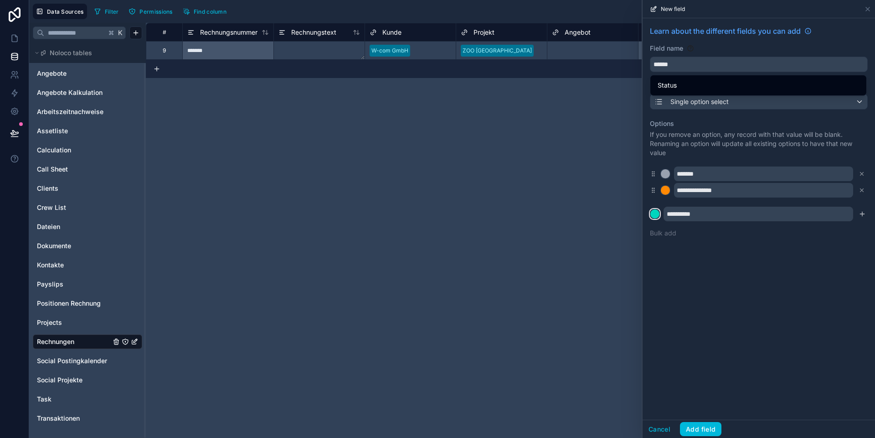
click at [653, 215] on div at bounding box center [655, 213] width 9 height 9
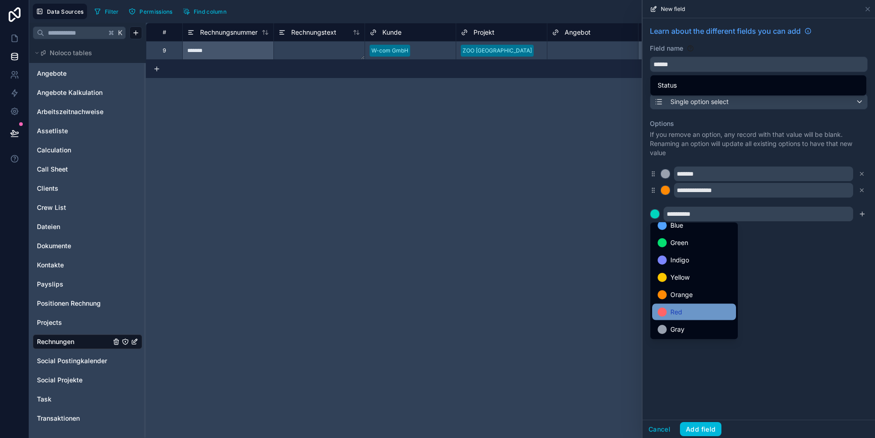
click at [675, 304] on div "Red" at bounding box center [694, 312] width 84 height 16
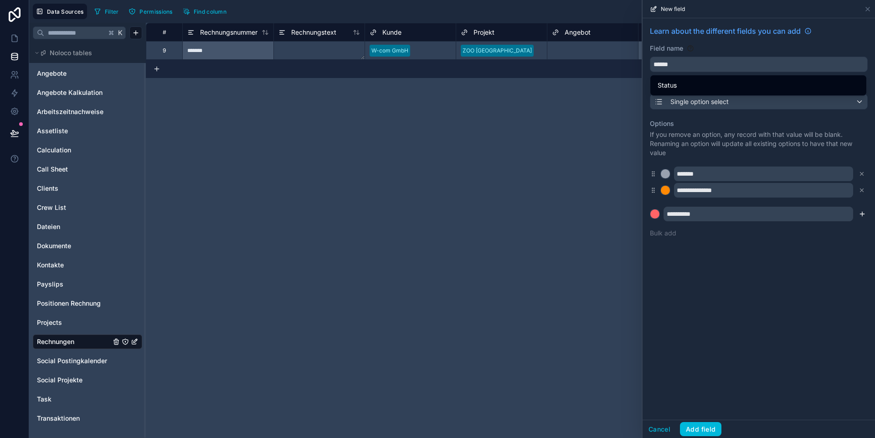
click at [861, 215] on icon "submit" at bounding box center [862, 213] width 7 height 7
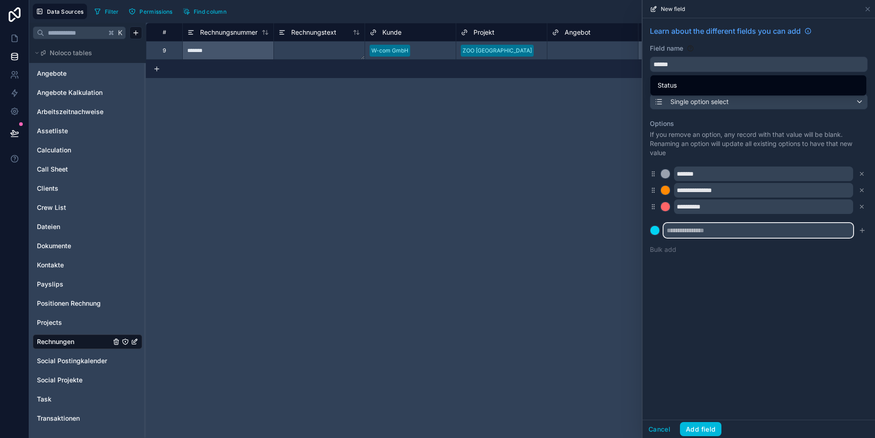
click at [729, 230] on input "text" at bounding box center [759, 230] width 190 height 15
type input "*******"
click at [656, 231] on div at bounding box center [655, 230] width 9 height 9
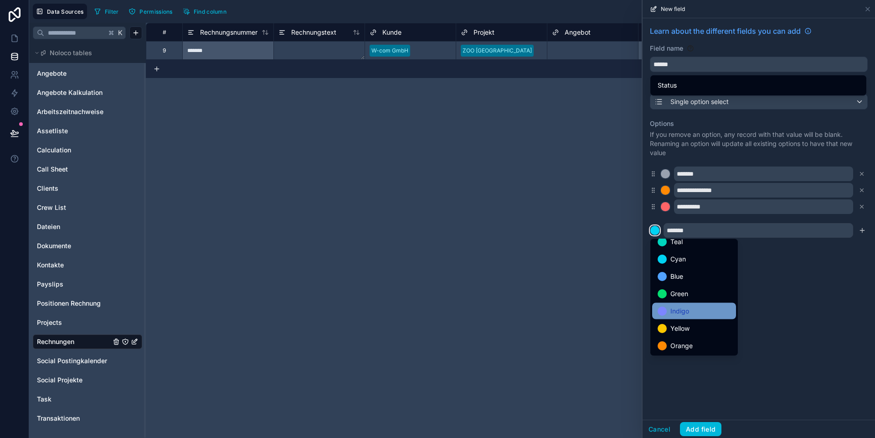
scroll to position [45, 0]
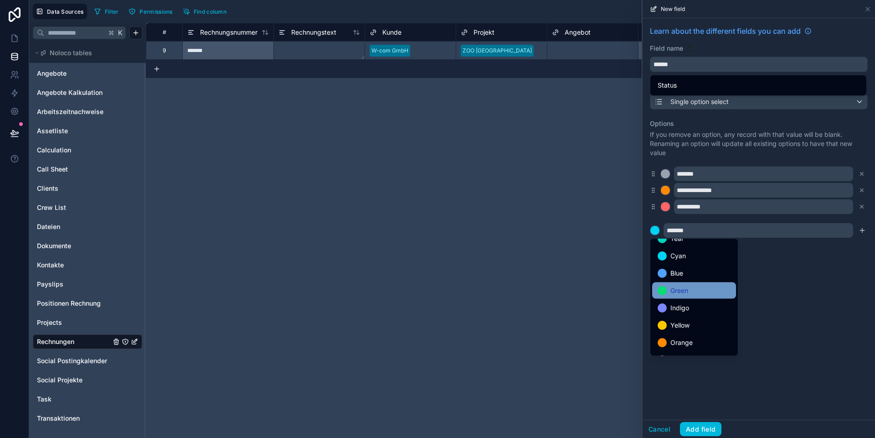
click at [681, 295] on div "Green" at bounding box center [694, 290] width 84 height 16
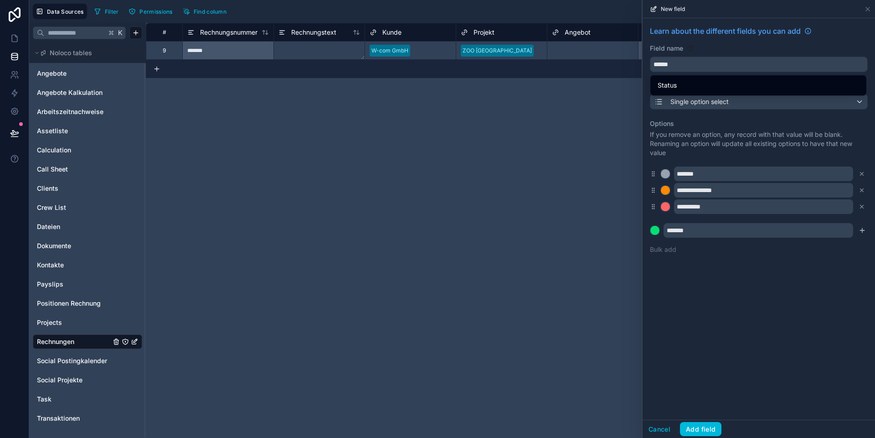
click at [761, 334] on div "**********" at bounding box center [759, 218] width 233 height 401
click at [701, 434] on button "Add field" at bounding box center [700, 429] width 41 height 15
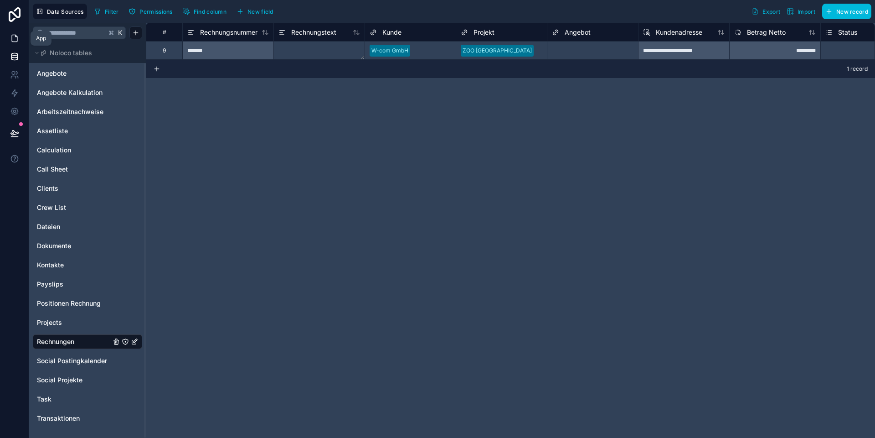
click at [19, 42] on icon at bounding box center [14, 38] width 9 height 9
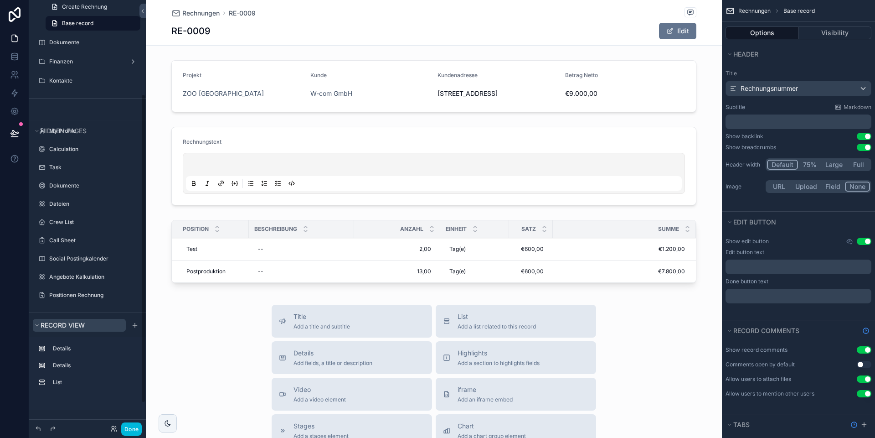
scroll to position [163, 0]
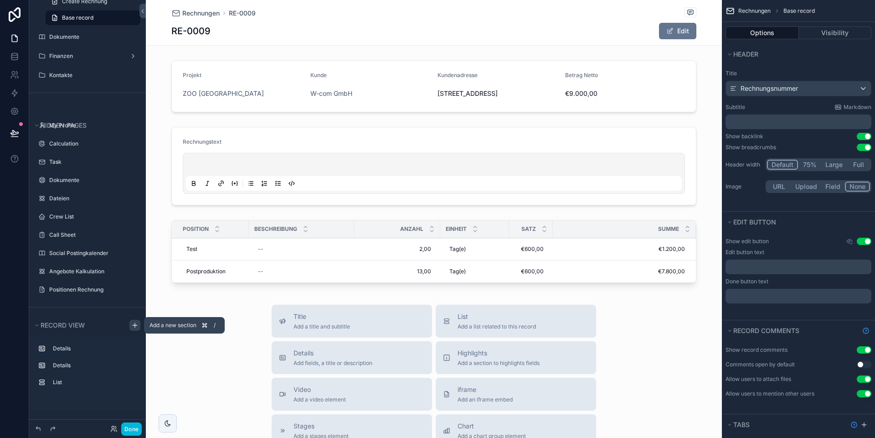
click at [135, 326] on icon "scrollable content" at bounding box center [135, 325] width 0 height 4
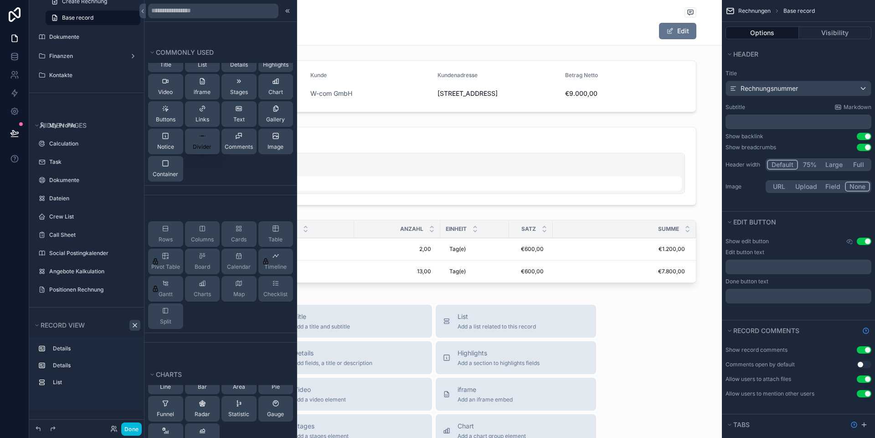
scroll to position [0, 0]
click at [245, 85] on div "Stages" at bounding box center [239, 88] width 18 height 18
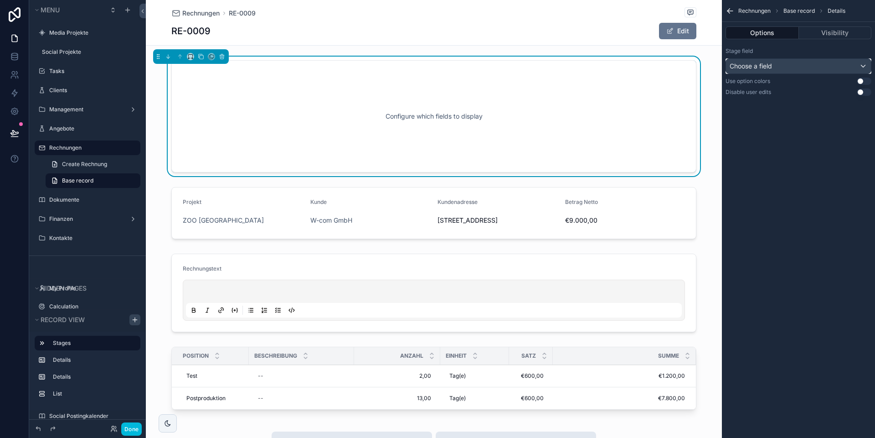
click at [773, 61] on div "Choose a field" at bounding box center [798, 66] width 145 height 15
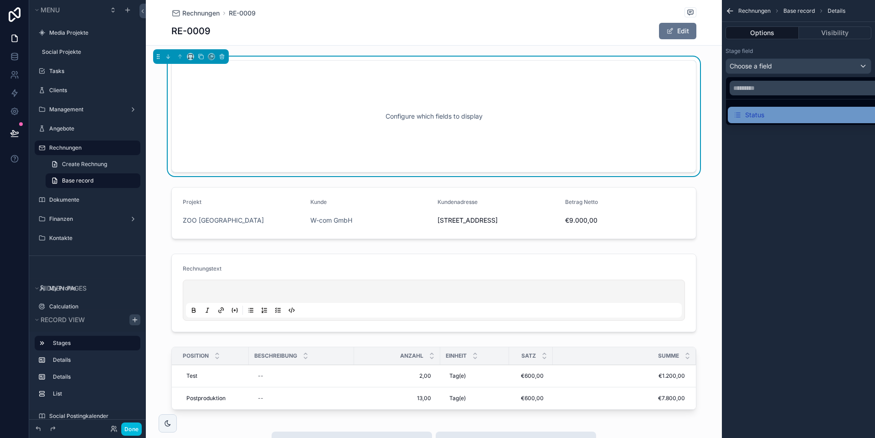
click at [763, 113] on div "Status" at bounding box center [749, 114] width 31 height 11
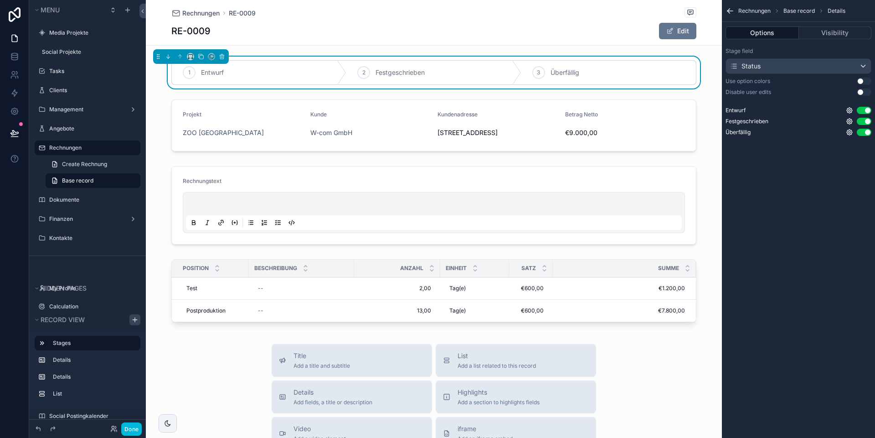
click at [861, 79] on button "Use setting" at bounding box center [864, 81] width 15 height 7
click at [0, 0] on icon "scrollable content" at bounding box center [0, 0] width 0 height 0
click at [124, 430] on button "Done" at bounding box center [131, 428] width 21 height 13
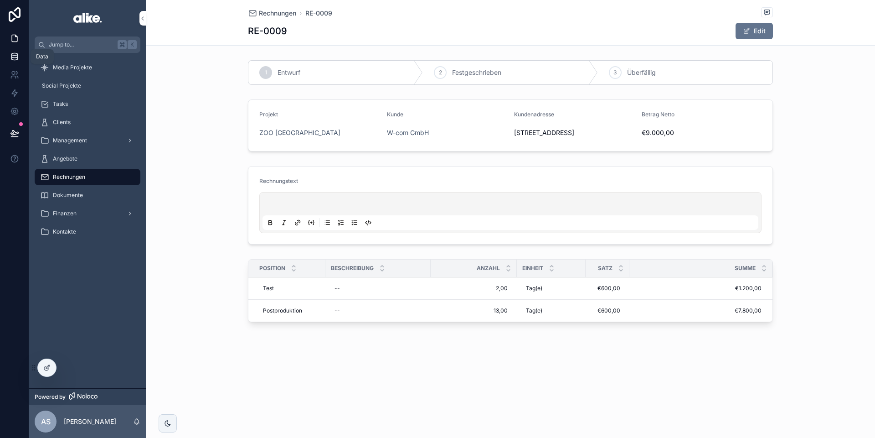
click at [12, 58] on icon at bounding box center [14, 56] width 9 height 9
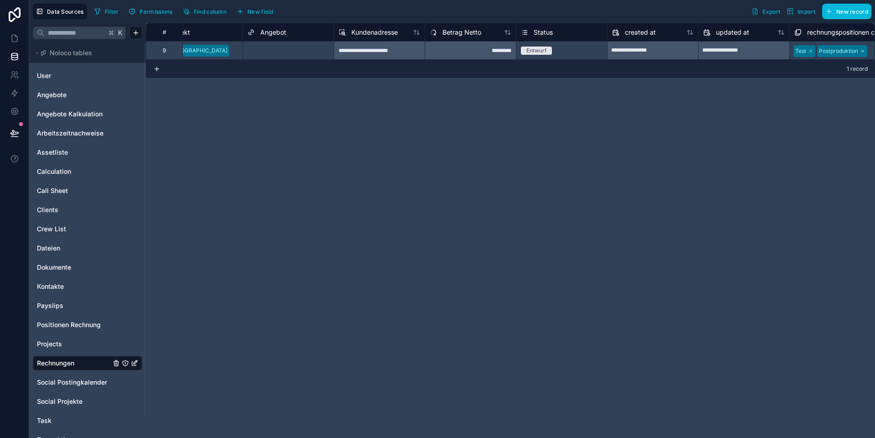
scroll to position [0, 402]
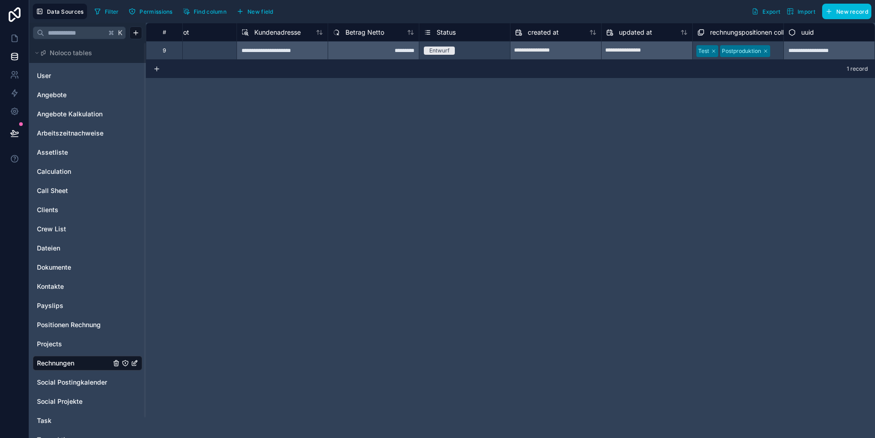
click at [452, 31] on span "Status" at bounding box center [446, 32] width 19 height 9
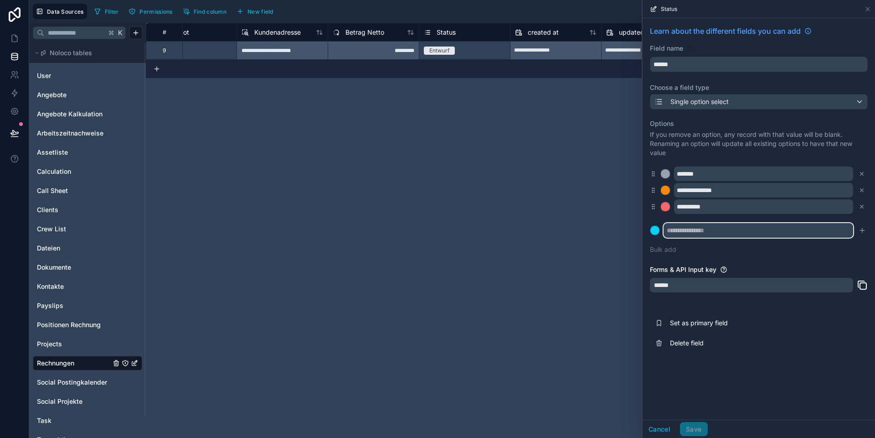
click at [688, 232] on input "text" at bounding box center [759, 230] width 190 height 15
type input "*******"
click at [654, 233] on div at bounding box center [655, 230] width 9 height 9
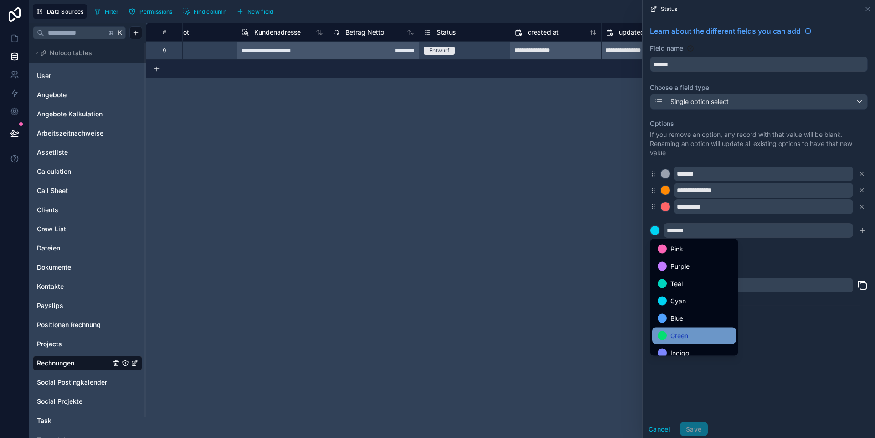
click at [669, 327] on div "Green" at bounding box center [694, 335] width 84 height 16
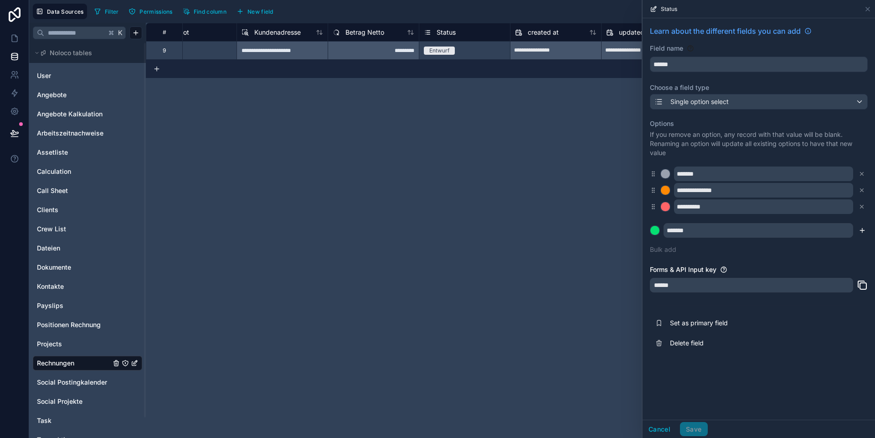
click at [861, 233] on icon "submit" at bounding box center [862, 230] width 7 height 7
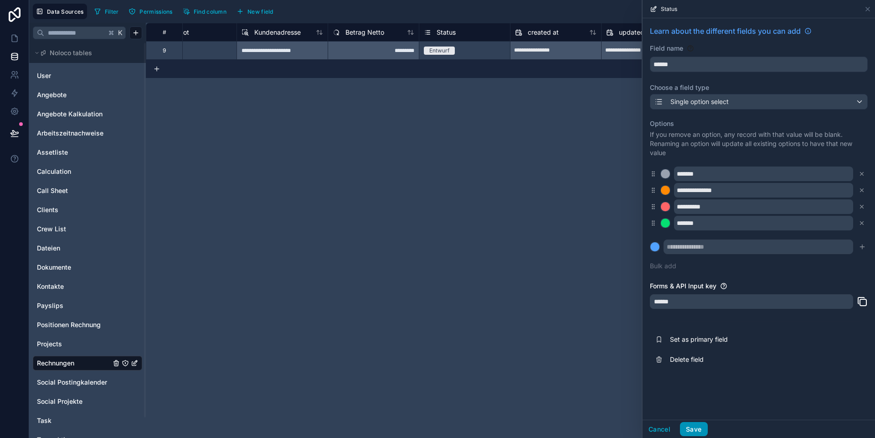
click at [697, 428] on button "Save" at bounding box center [693, 429] width 27 height 15
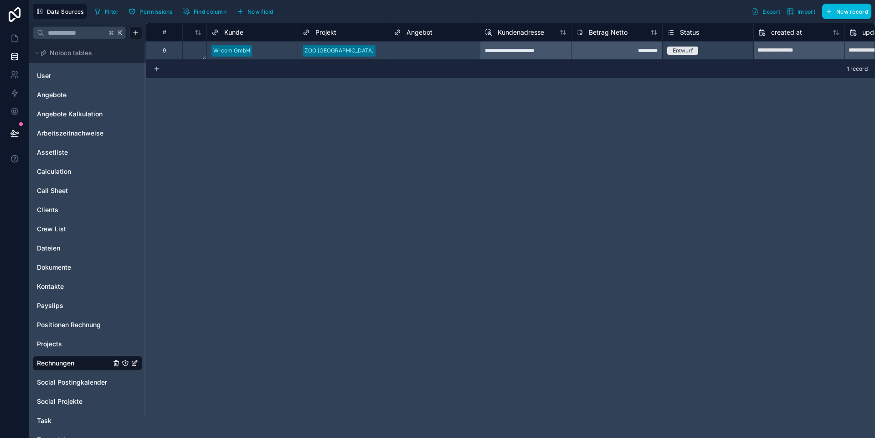
scroll to position [0, 163]
click at [684, 32] on span "Status" at bounding box center [685, 32] width 19 height 9
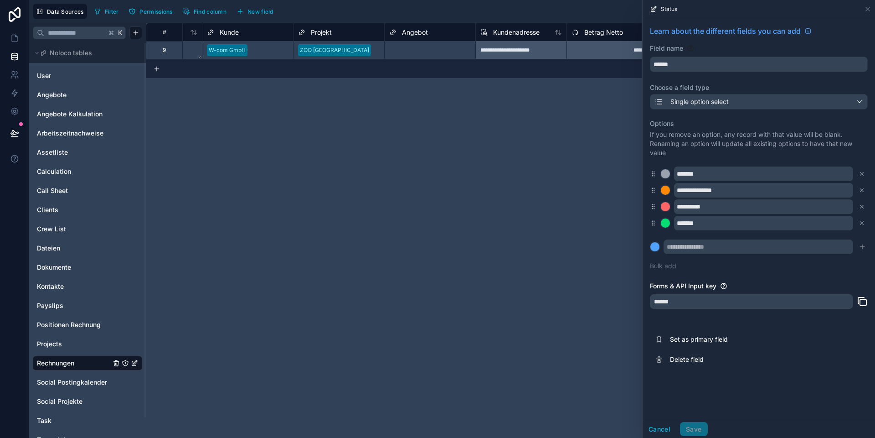
click at [655, 224] on icon at bounding box center [653, 223] width 7 height 8
drag, startPoint x: 653, startPoint y: 225, endPoint x: 654, endPoint y: 298, distance: 72.9
click at [697, 425] on button "Save" at bounding box center [693, 429] width 27 height 15
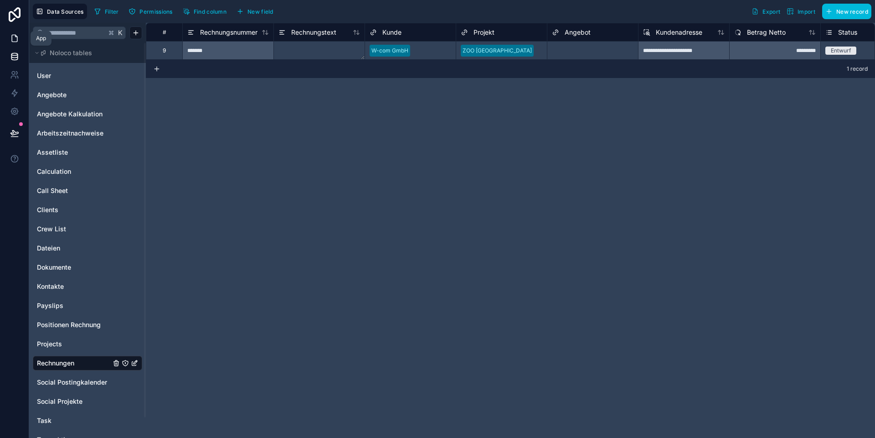
click at [14, 39] on icon at bounding box center [14, 38] width 9 height 9
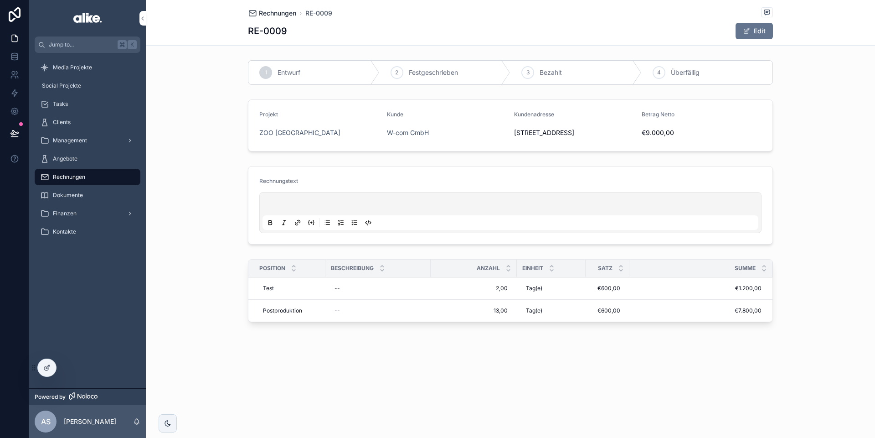
click at [280, 13] on span "Rechnungen" at bounding box center [277, 13] width 37 height 9
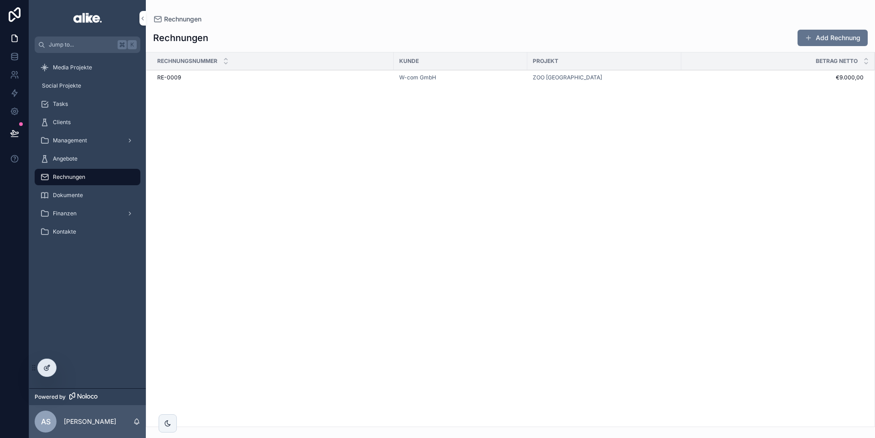
click at [47, 369] on icon at bounding box center [46, 367] width 7 height 7
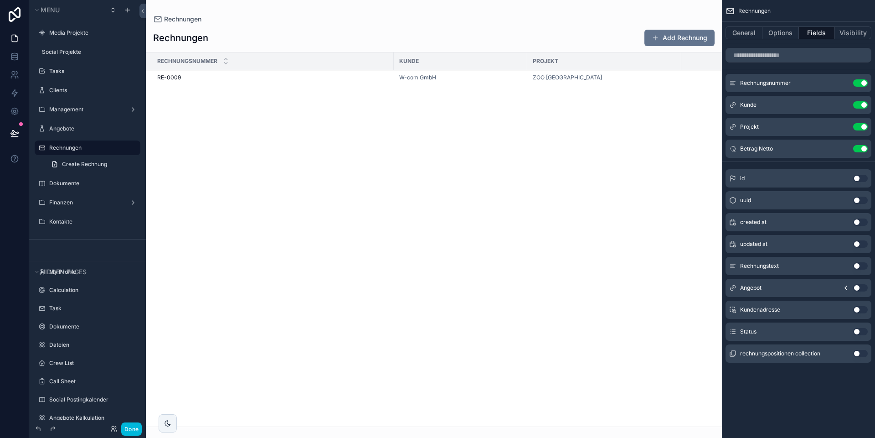
click at [858, 331] on button "Use setting" at bounding box center [860, 331] width 15 height 7
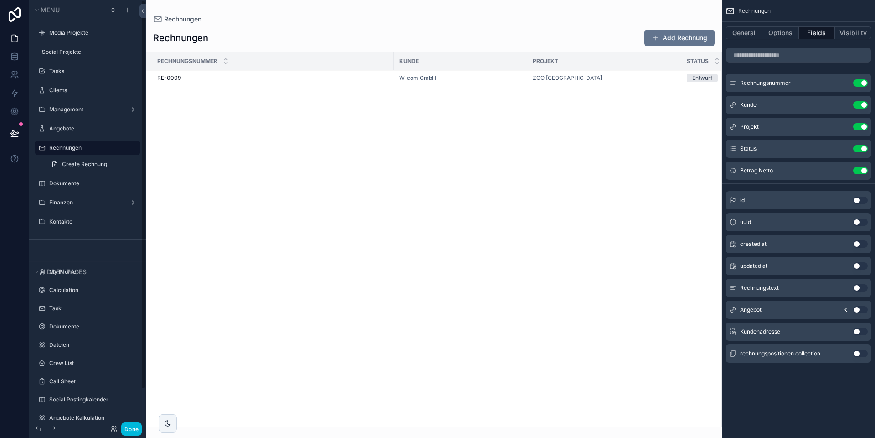
click at [132, 429] on button "Done" at bounding box center [131, 428] width 21 height 13
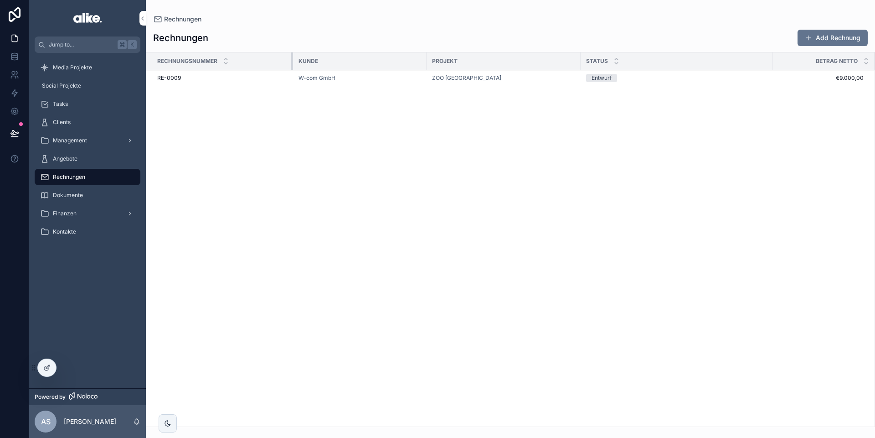
drag, startPoint x: 393, startPoint y: 65, endPoint x: 637, endPoint y: 41, distance: 245.0
click at [295, 66] on tr "Rechnungsnummer [PERSON_NAME] Projekt Status Betrag Netto" at bounding box center [510, 61] width 729 height 18
drag, startPoint x: 775, startPoint y: 60, endPoint x: 669, endPoint y: 61, distance: 105.3
click at [669, 61] on div "scrollable content" at bounding box center [671, 60] width 4 height 17
drag, startPoint x: 581, startPoint y: 62, endPoint x: 518, endPoint y: 61, distance: 62.9
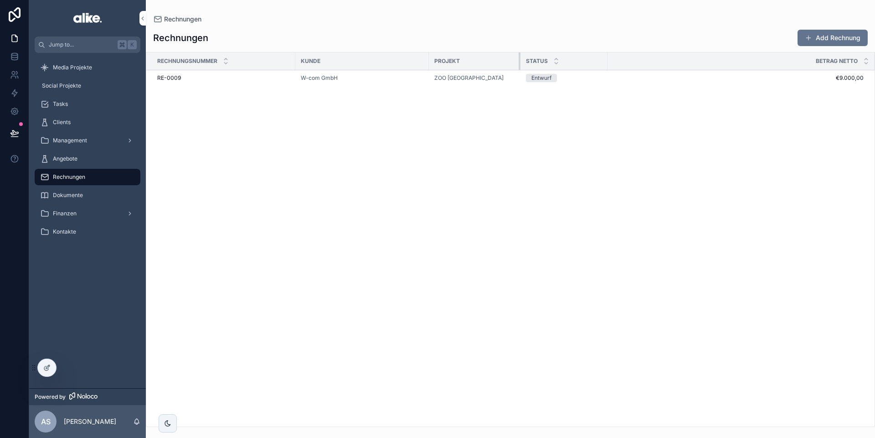
click at [519, 61] on div "scrollable content" at bounding box center [521, 60] width 4 height 17
drag, startPoint x: 428, startPoint y: 62, endPoint x: 389, endPoint y: 64, distance: 38.8
click at [389, 64] on div "scrollable content" at bounding box center [390, 60] width 4 height 17
click at [554, 78] on div "Entwurf" at bounding box center [524, 78] width 76 height 8
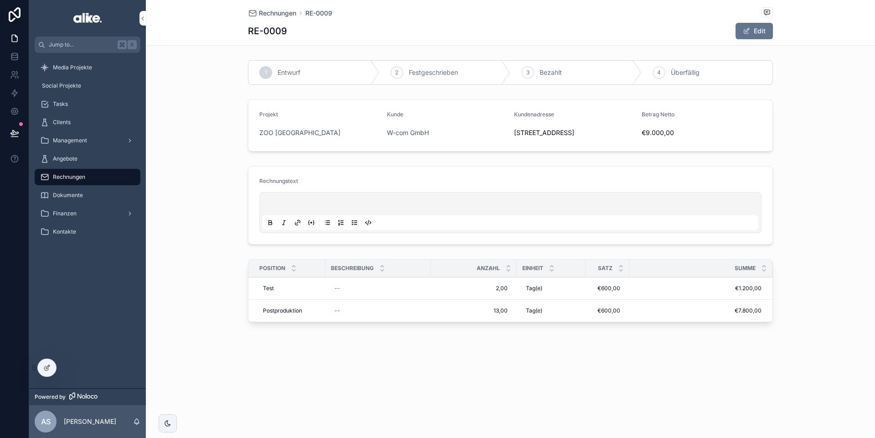
drag, startPoint x: 506, startPoint y: 111, endPoint x: 550, endPoint y: 148, distance: 57.3
click at [553, 151] on form "Projekt [GEOGRAPHIC_DATA] [PERSON_NAME] W-com GmbH Kundenadresse [STREET_ADDRES…" at bounding box center [510, 125] width 524 height 51
click at [548, 137] on span "[STREET_ADDRESS]" at bounding box center [574, 132] width 120 height 9
click at [10, 130] on icon at bounding box center [14, 133] width 9 height 9
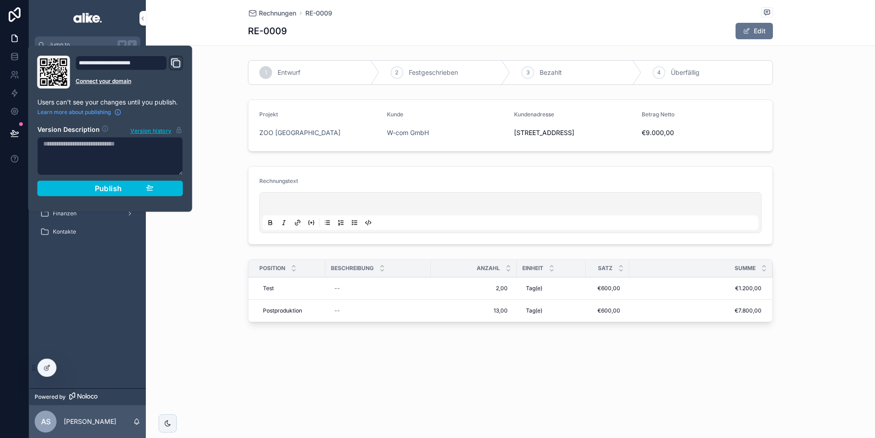
drag, startPoint x: 80, startPoint y: 188, endPoint x: 34, endPoint y: 123, distance: 79.9
click at [78, 187] on div "Publish" at bounding box center [110, 188] width 87 height 9
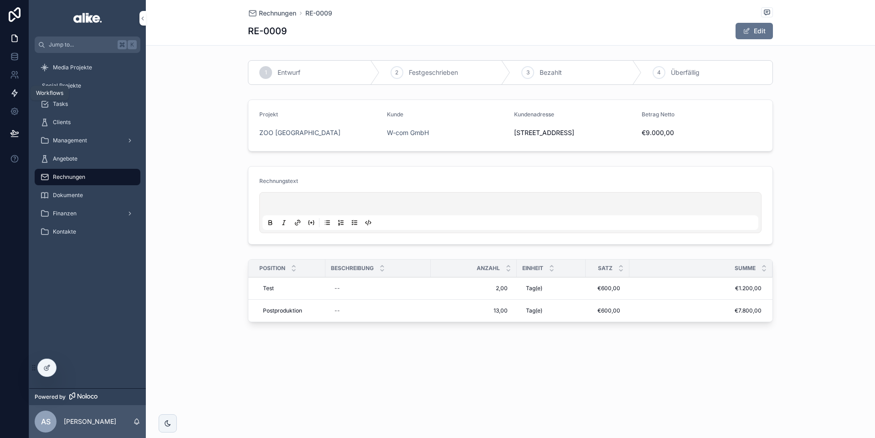
click at [13, 92] on icon at bounding box center [14, 93] width 5 height 7
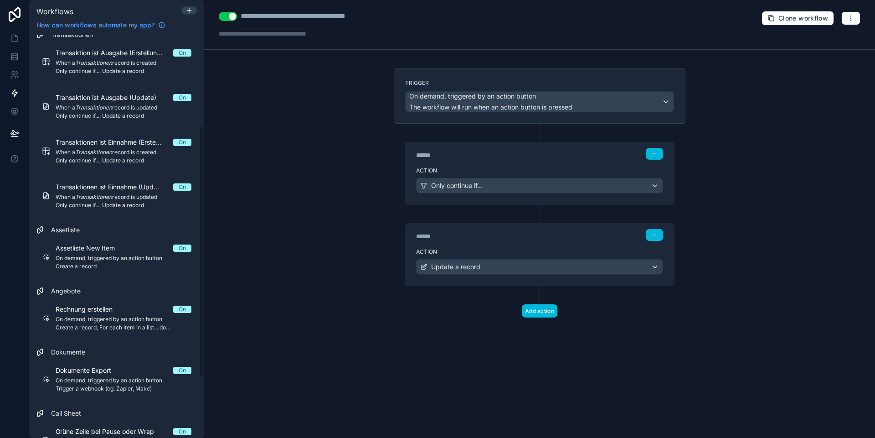
scroll to position [242, 0]
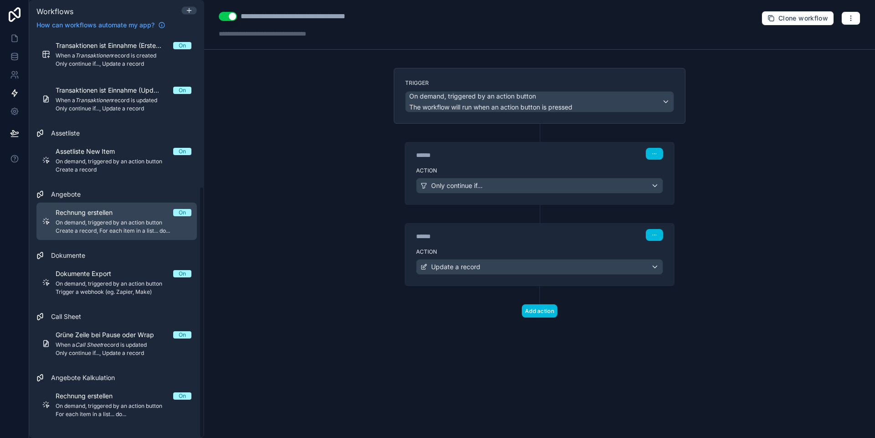
click at [117, 226] on div "Rechnung erstellen On On demand, triggered by an action button Create a record,…" at bounding box center [124, 221] width 136 height 26
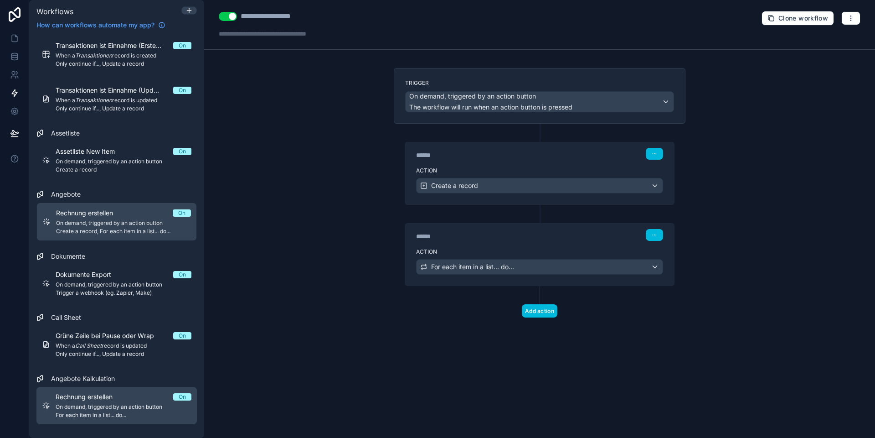
click at [118, 409] on span "On demand, triggered by an action button" at bounding box center [124, 406] width 136 height 7
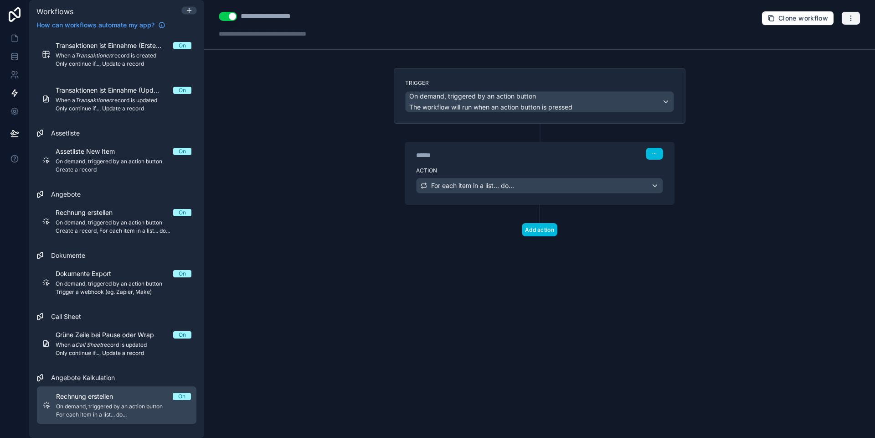
click at [853, 20] on icon "button" at bounding box center [850, 18] width 7 height 7
click at [808, 67] on span "Delete workflow" at bounding box center [827, 68] width 44 height 7
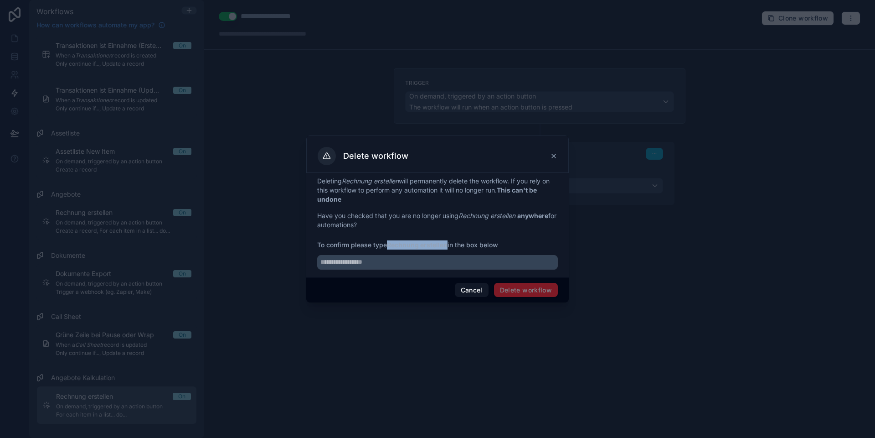
drag, startPoint x: 388, startPoint y: 243, endPoint x: 448, endPoint y: 245, distance: 59.3
click at [448, 245] on span "To confirm please type Rechnung erstellen in the box below" at bounding box center [437, 244] width 241 height 9
copy strong "Rechnung erstellen"
drag, startPoint x: 424, startPoint y: 262, endPoint x: 477, endPoint y: 276, distance: 54.9
click at [430, 263] on input "text" at bounding box center [437, 262] width 241 height 15
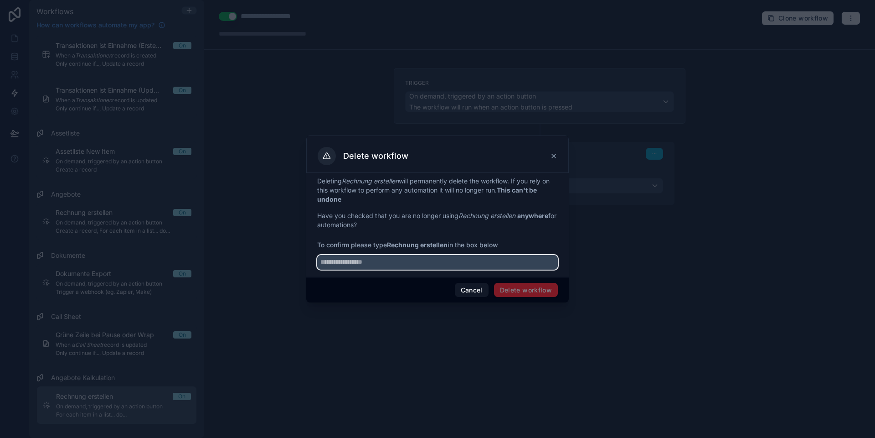
paste input "**********"
type input "**********"
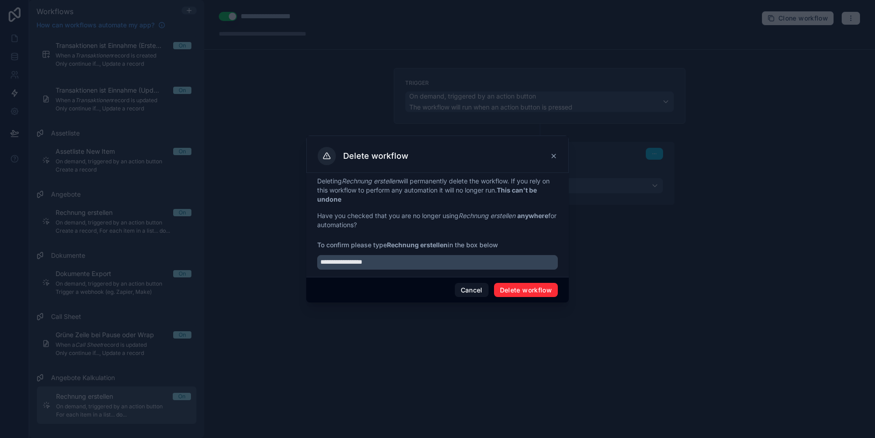
click at [516, 290] on button "Delete workflow" at bounding box center [526, 290] width 64 height 15
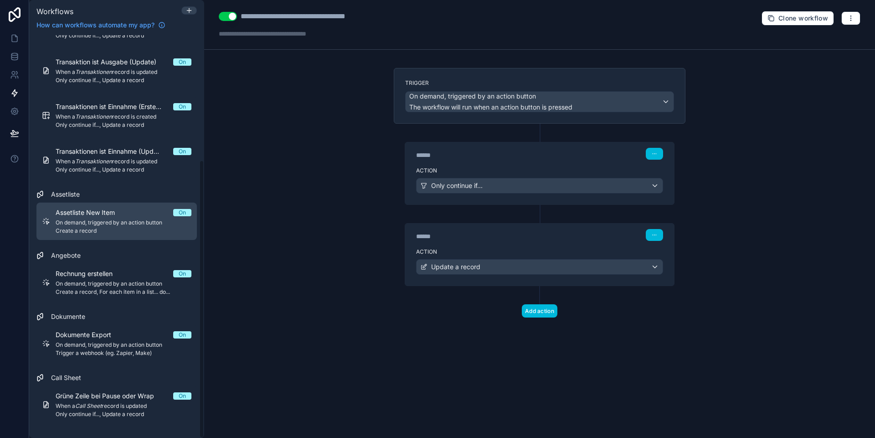
click at [103, 213] on span "Assetliste New Item" at bounding box center [91, 212] width 70 height 9
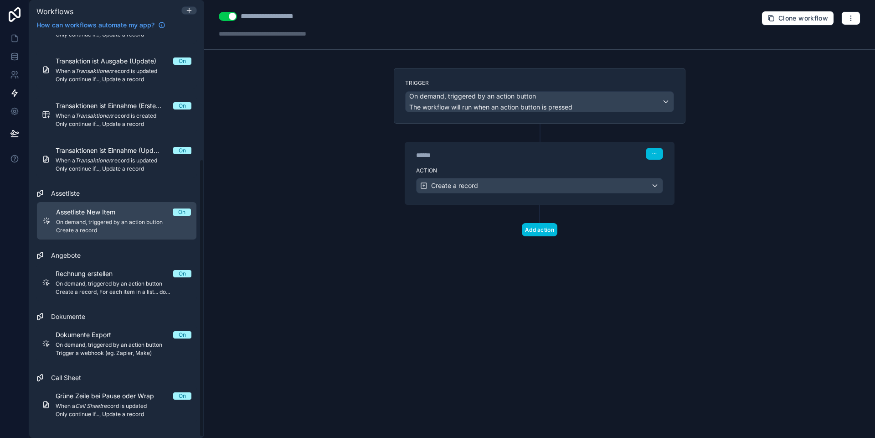
scroll to position [180, 0]
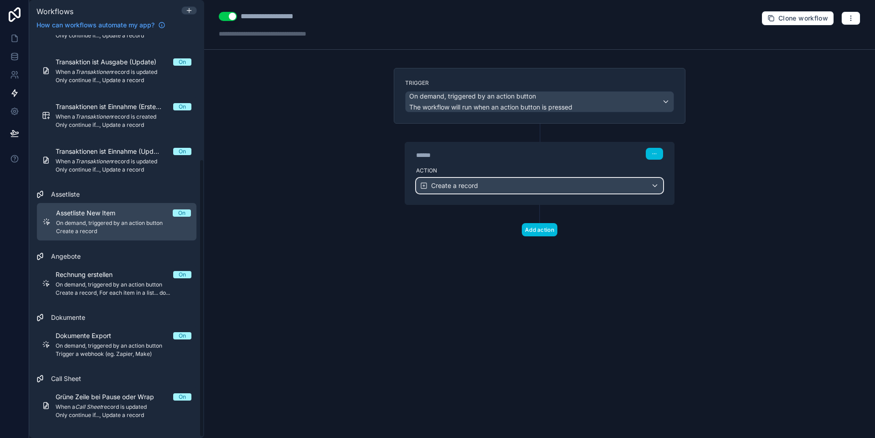
click at [489, 188] on div "Create a record" at bounding box center [540, 185] width 246 height 15
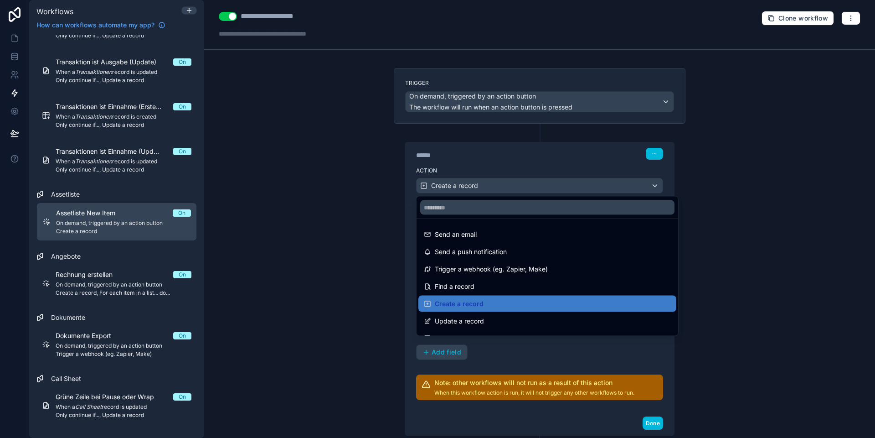
click at [479, 186] on div at bounding box center [437, 219] width 875 height 438
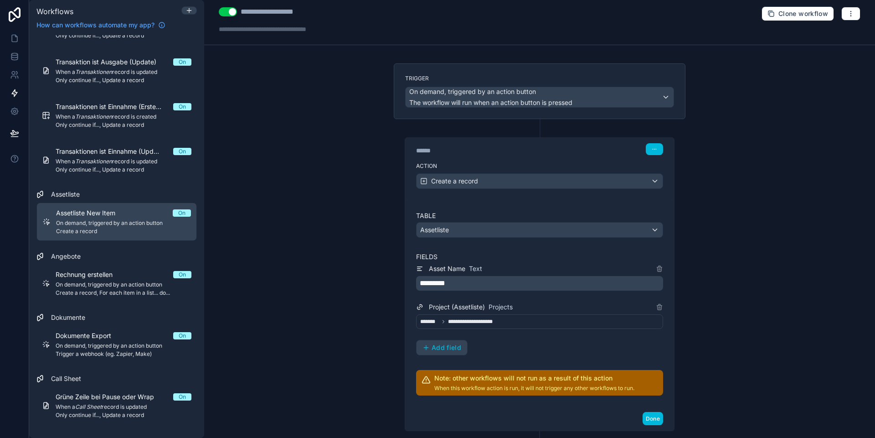
scroll to position [2, 0]
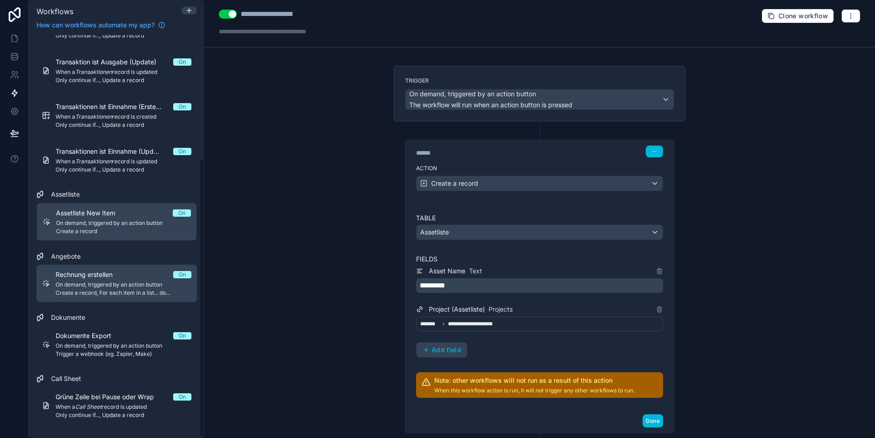
click at [144, 270] on div "Rechnung erstellen On" at bounding box center [124, 274] width 136 height 9
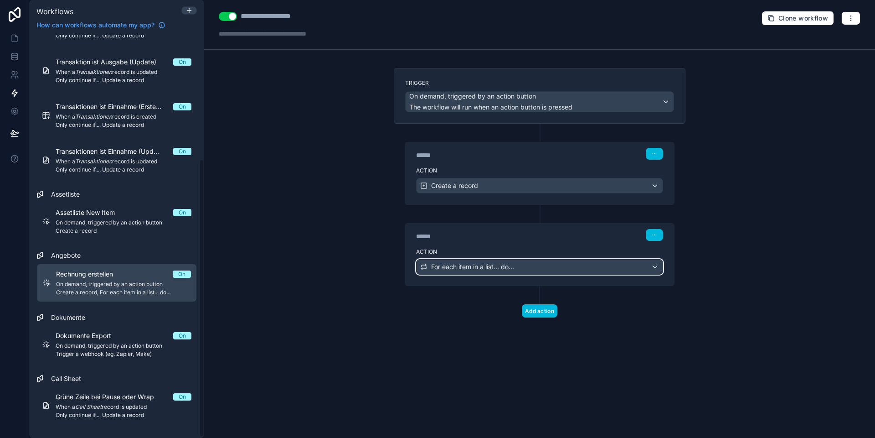
click at [469, 273] on div "For each item in a list... do..." at bounding box center [540, 266] width 246 height 15
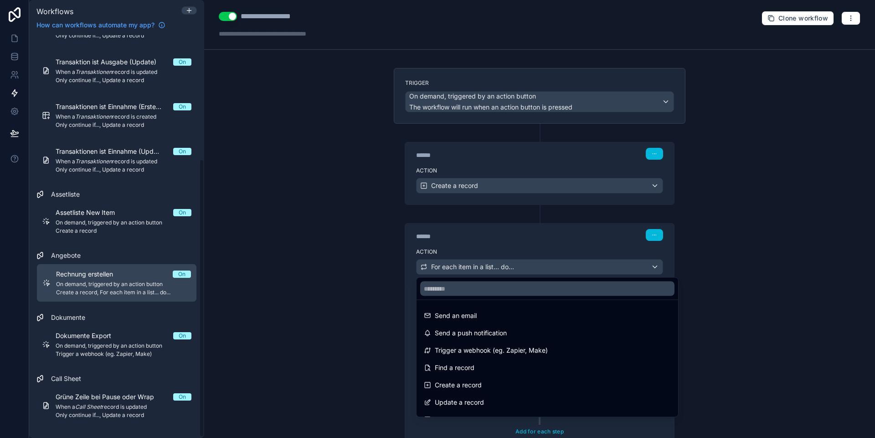
click at [466, 269] on div at bounding box center [437, 219] width 875 height 438
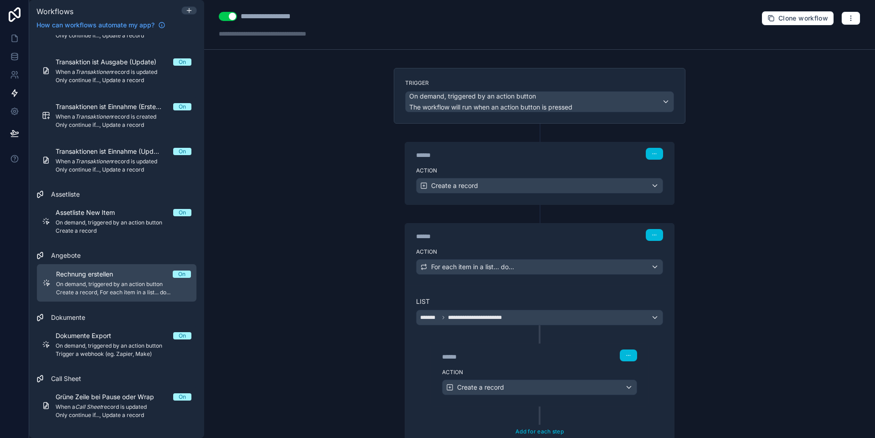
scroll to position [96, 0]
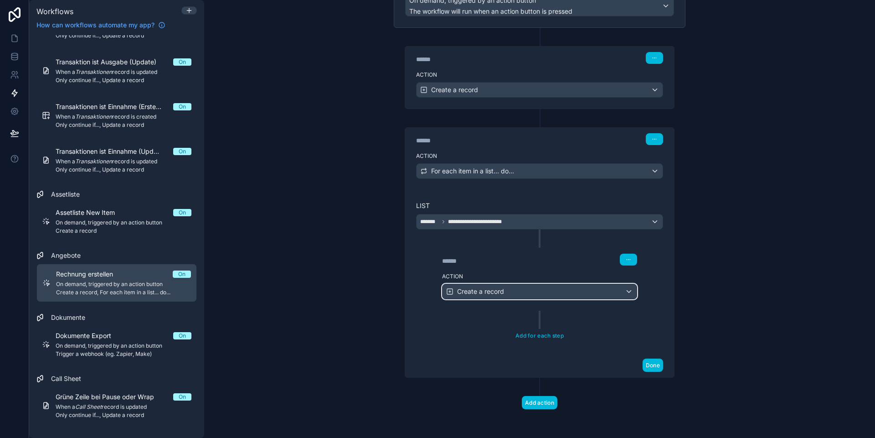
click at [485, 289] on span "Create a record" at bounding box center [480, 291] width 47 height 9
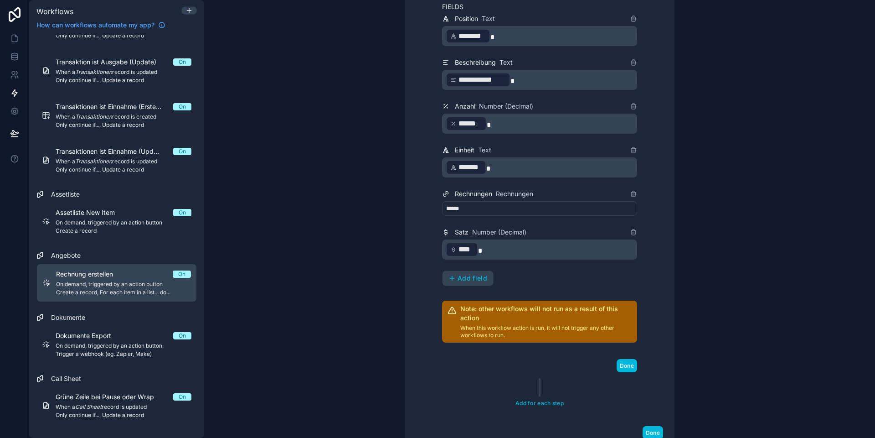
scroll to position [496, 0]
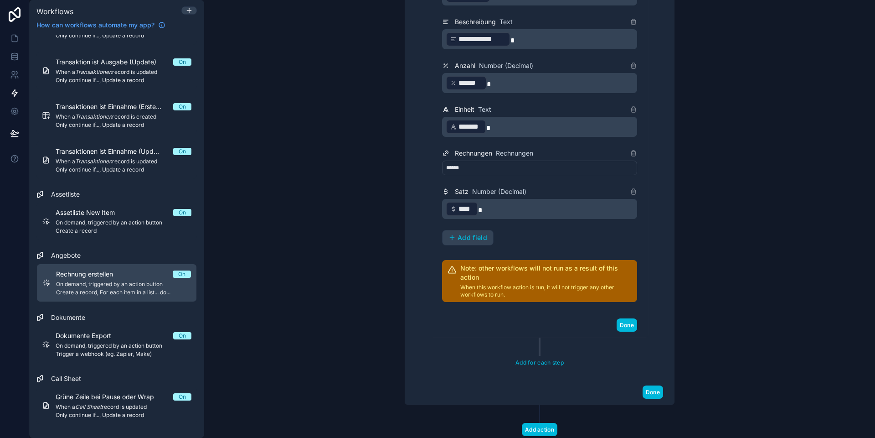
click at [469, 241] on span "Add field" at bounding box center [473, 237] width 30 height 8
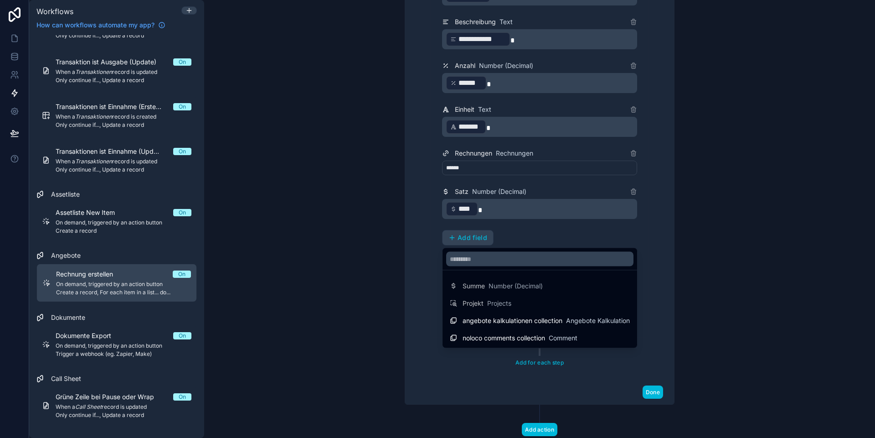
click at [400, 300] on div at bounding box center [437, 219] width 875 height 438
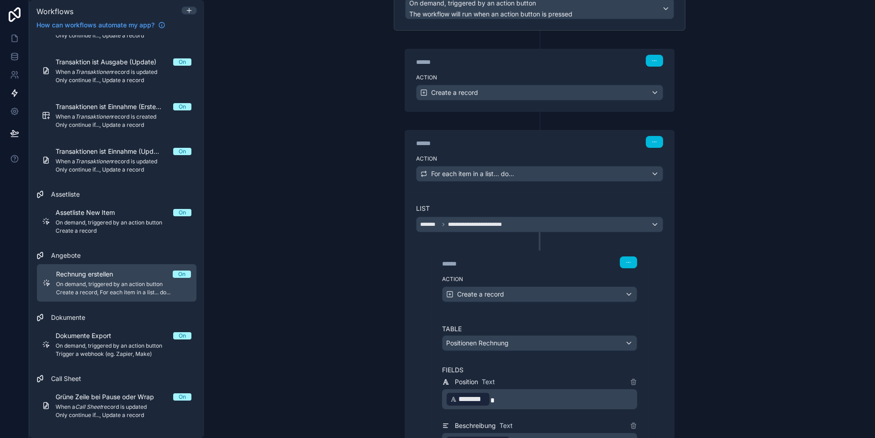
scroll to position [87, 0]
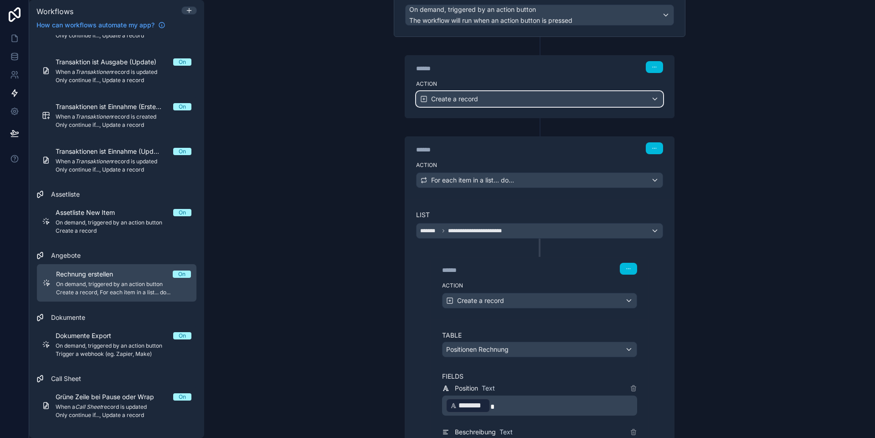
click at [476, 99] on span "Create a record" at bounding box center [454, 98] width 47 height 9
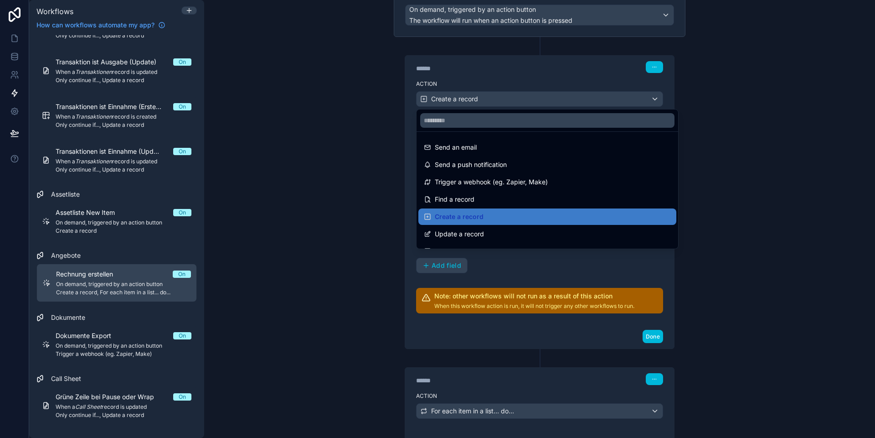
click at [476, 99] on div at bounding box center [437, 219] width 875 height 438
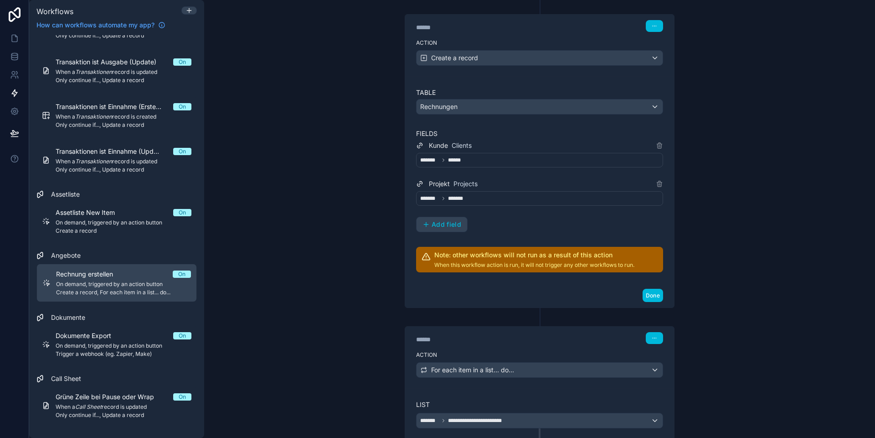
scroll to position [134, 0]
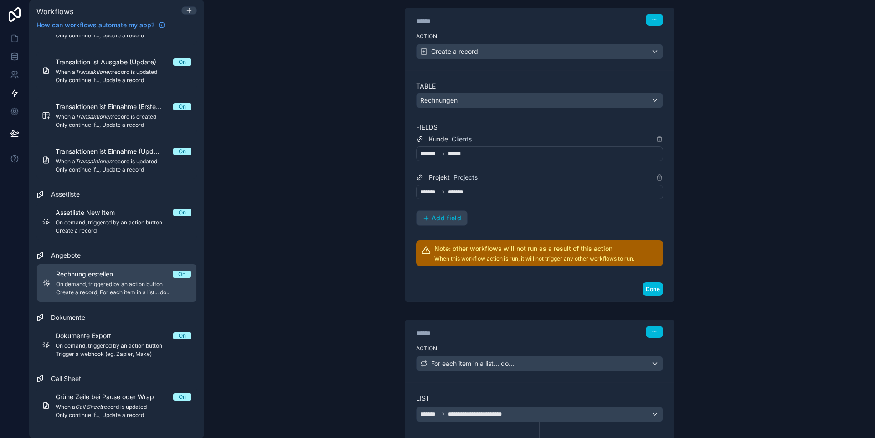
click at [440, 217] on span "Add field" at bounding box center [447, 218] width 30 height 8
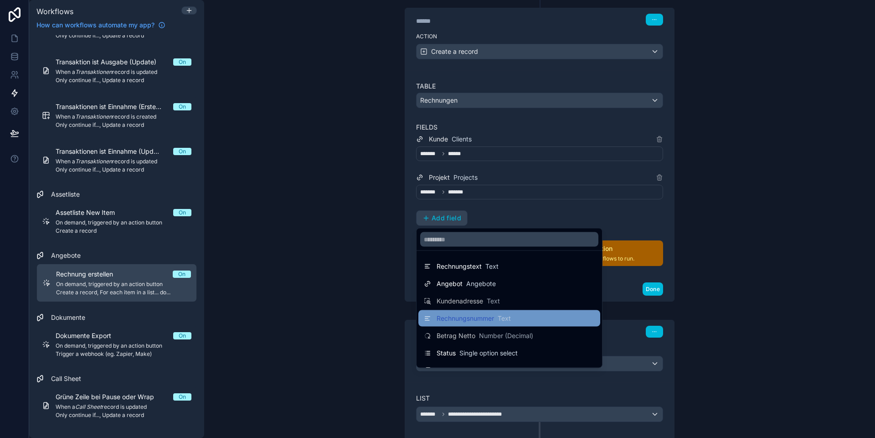
scroll to position [30, 0]
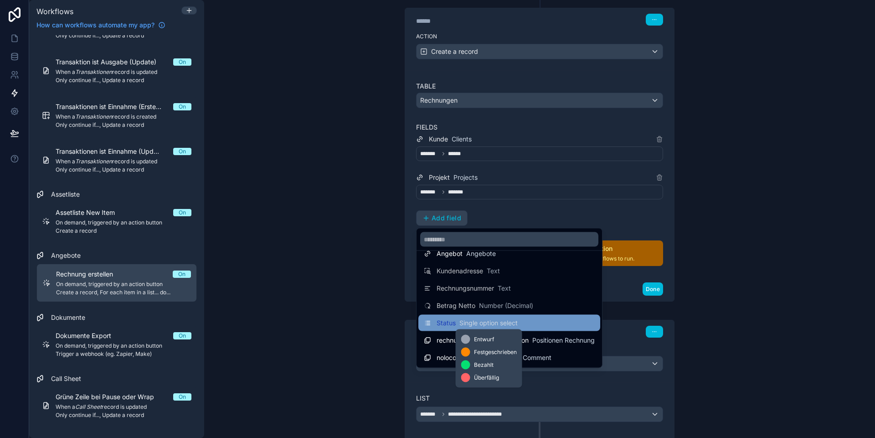
click at [459, 324] on div "Status Single option select" at bounding box center [477, 322] width 81 height 9
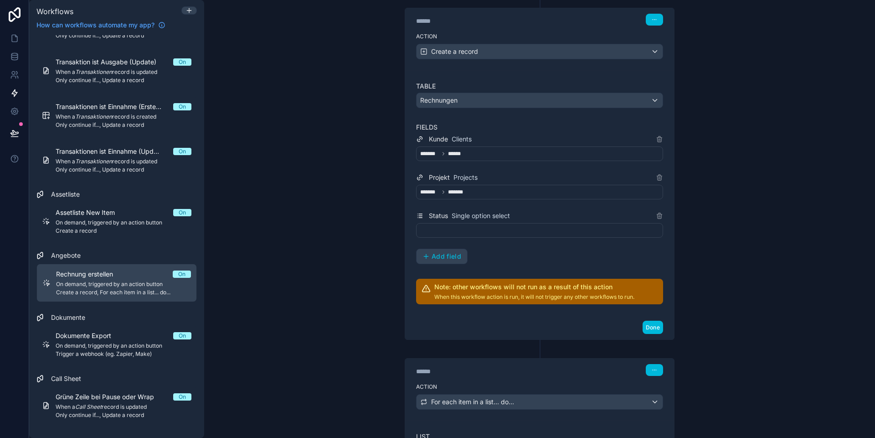
click at [434, 232] on div at bounding box center [539, 230] width 247 height 15
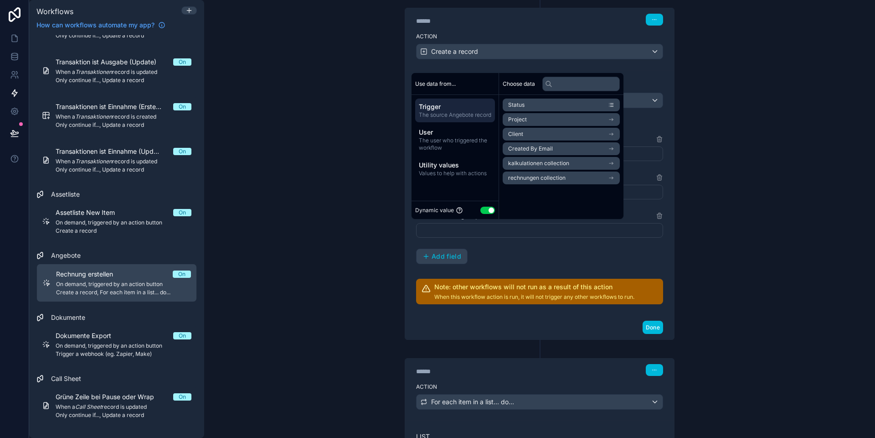
click at [490, 237] on div "[PERSON_NAME] Clients ******* ****** Projekt Projects ******* ******* Status Si…" at bounding box center [539, 199] width 247 height 130
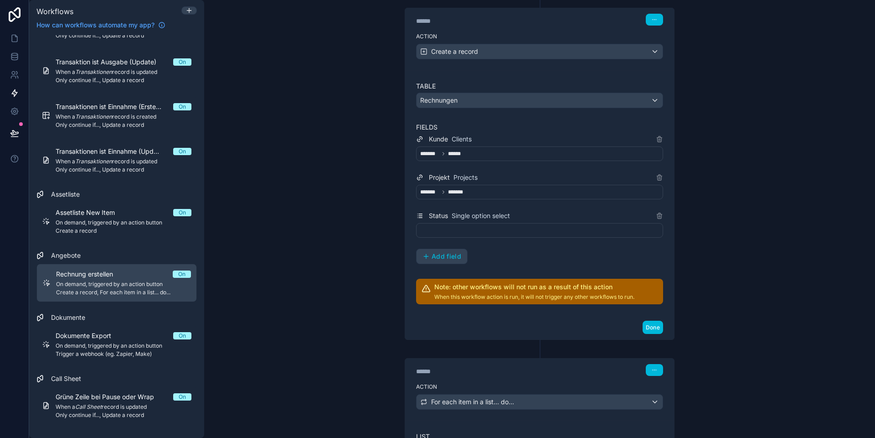
click at [466, 230] on div at bounding box center [539, 230] width 247 height 15
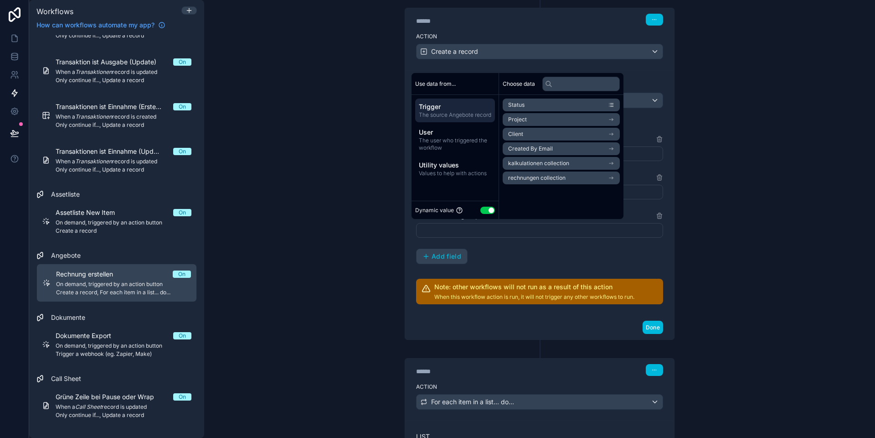
click at [487, 208] on button "Use setting" at bounding box center [488, 210] width 15 height 7
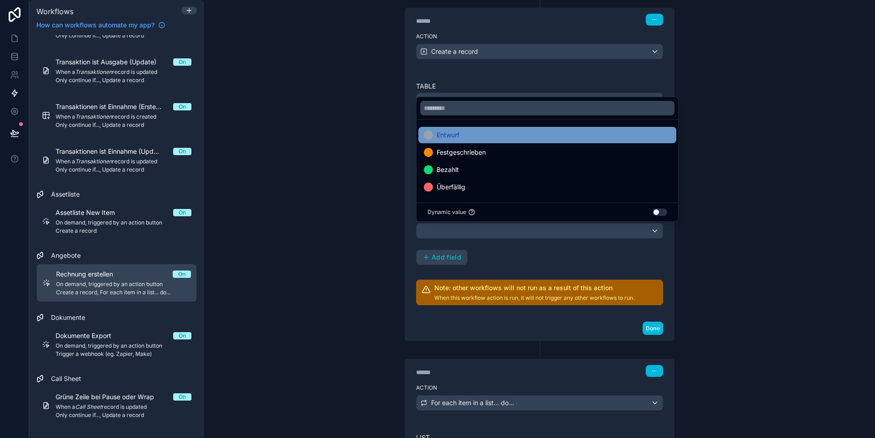
click at [461, 133] on div "Entwurf" at bounding box center [547, 134] width 247 height 11
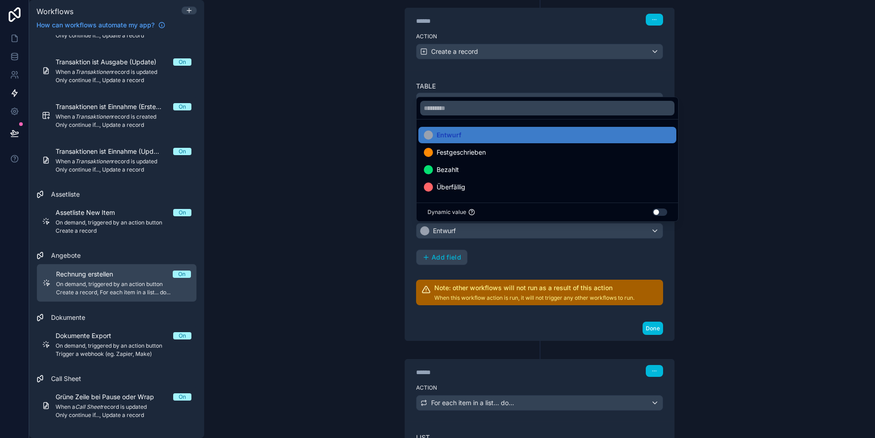
click at [732, 284] on div "**********" at bounding box center [539, 219] width 671 height 438
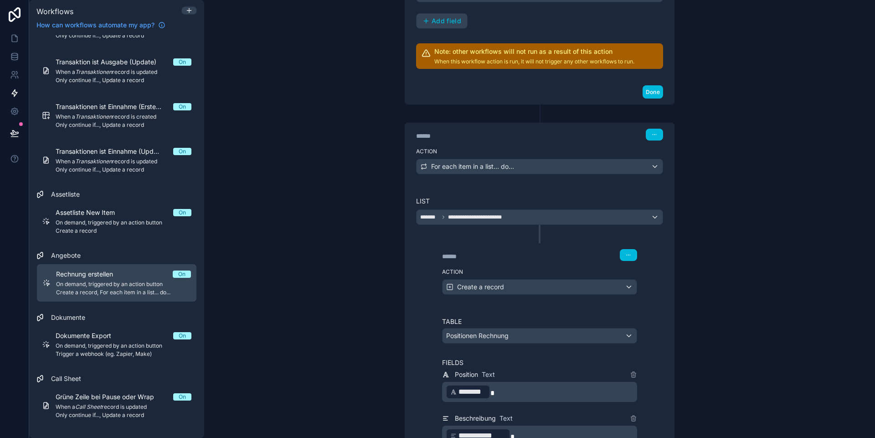
scroll to position [370, 0]
click at [652, 93] on button "Done" at bounding box center [653, 92] width 21 height 13
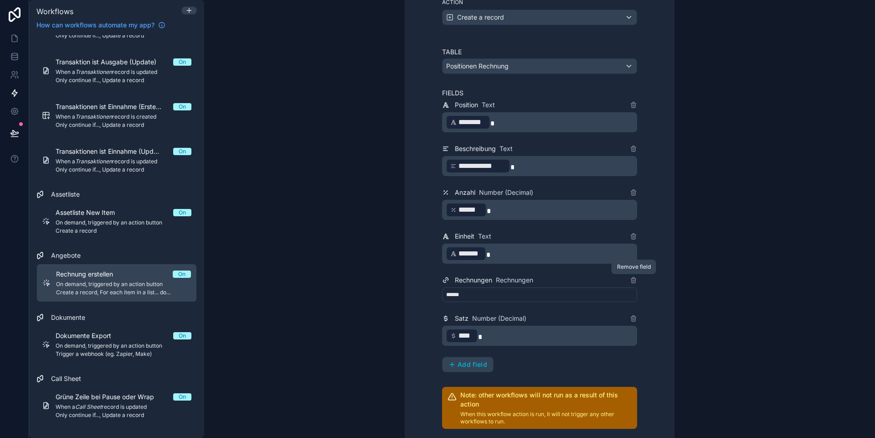
scroll to position [523, 0]
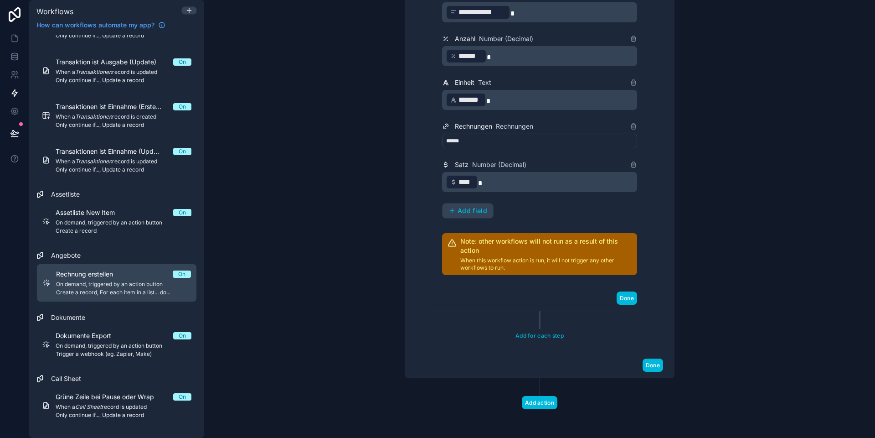
click at [650, 366] on button "Done" at bounding box center [653, 364] width 21 height 13
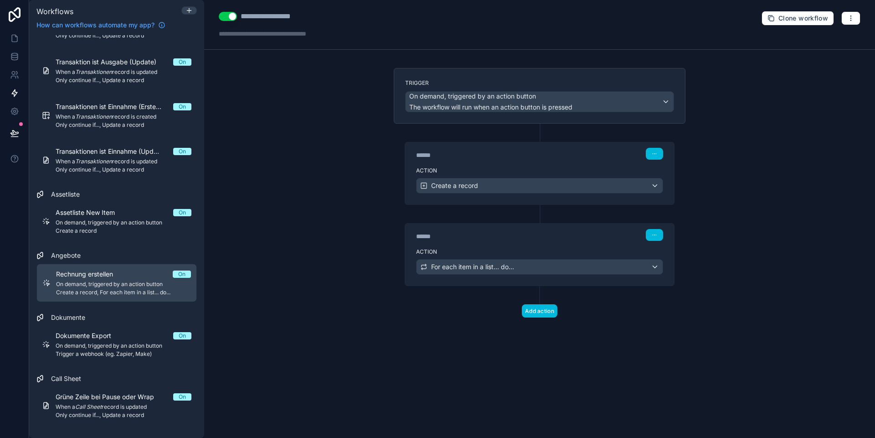
scroll to position [0, 0]
click at [14, 139] on button at bounding box center [15, 133] width 20 height 26
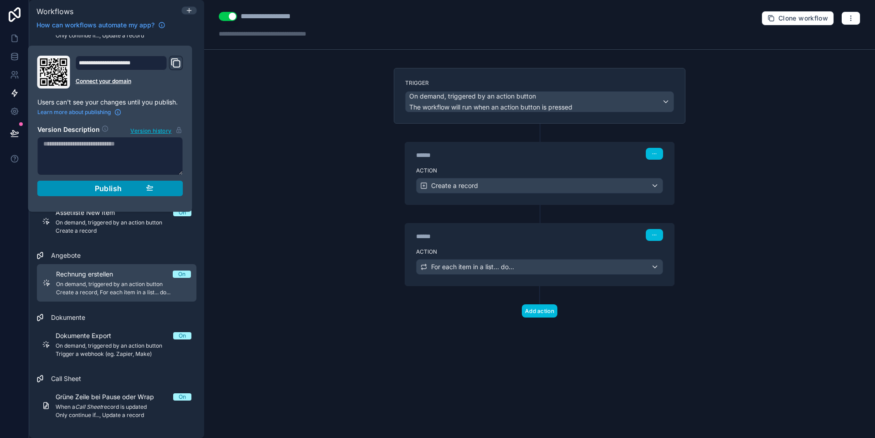
click at [77, 185] on div "Publish" at bounding box center [110, 188] width 87 height 9
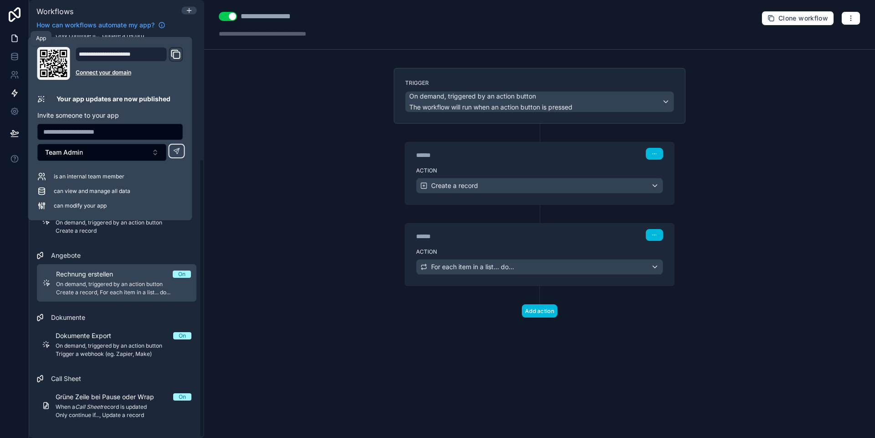
click at [17, 41] on icon at bounding box center [14, 38] width 5 height 7
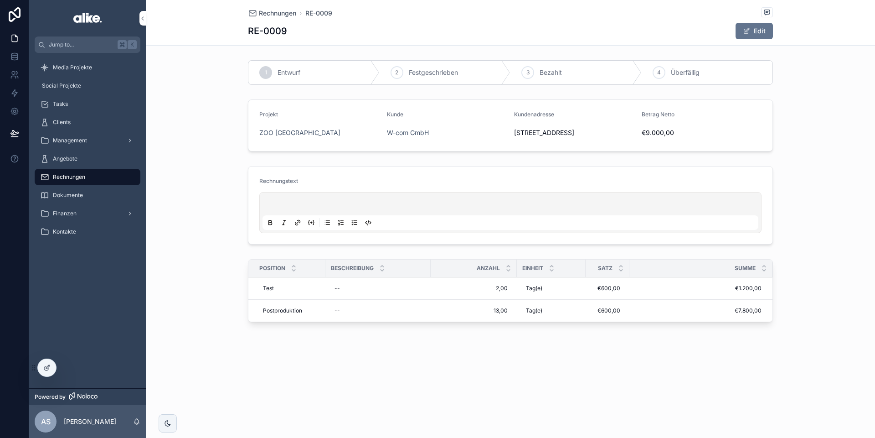
click at [80, 175] on span "Rechnungen" at bounding box center [69, 176] width 32 height 7
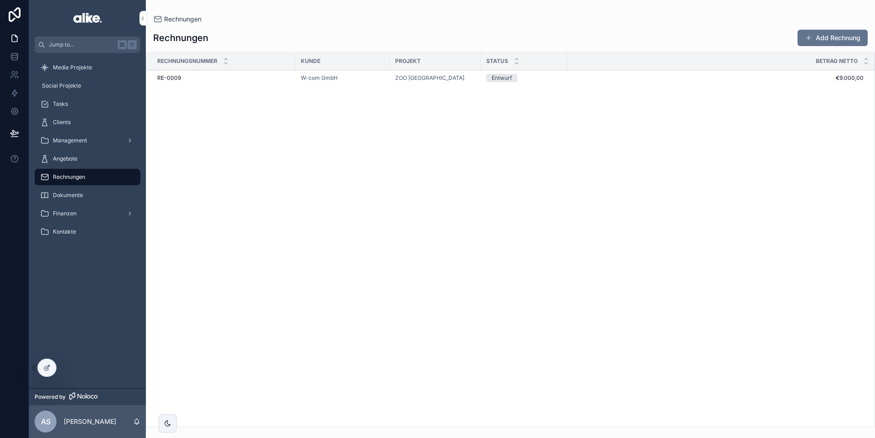
click at [556, 76] on div "Entwurf" at bounding box center [524, 78] width 76 height 8
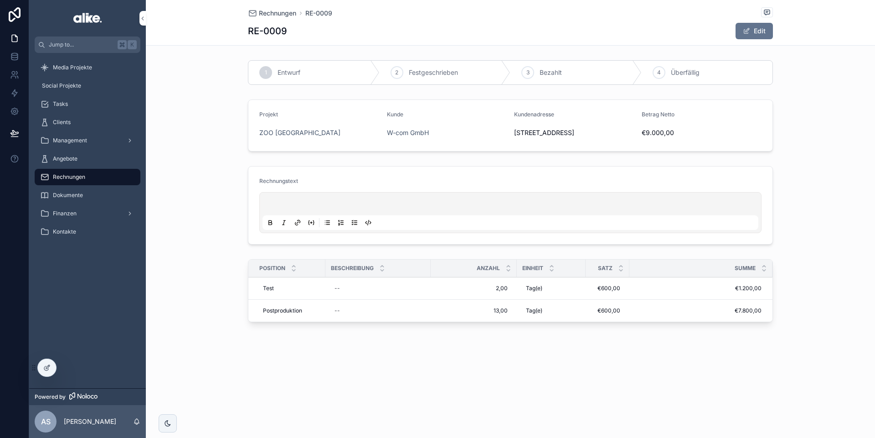
click at [734, 35] on div "Edit" at bounding box center [739, 30] width 68 height 17
click at [744, 35] on button "Edit" at bounding box center [754, 31] width 37 height 16
click at [744, 34] on span "scrollable content" at bounding box center [742, 30] width 7 height 7
click at [744, 34] on span "scrollable content" at bounding box center [746, 30] width 7 height 7
click at [744, 34] on span "scrollable content" at bounding box center [742, 30] width 7 height 7
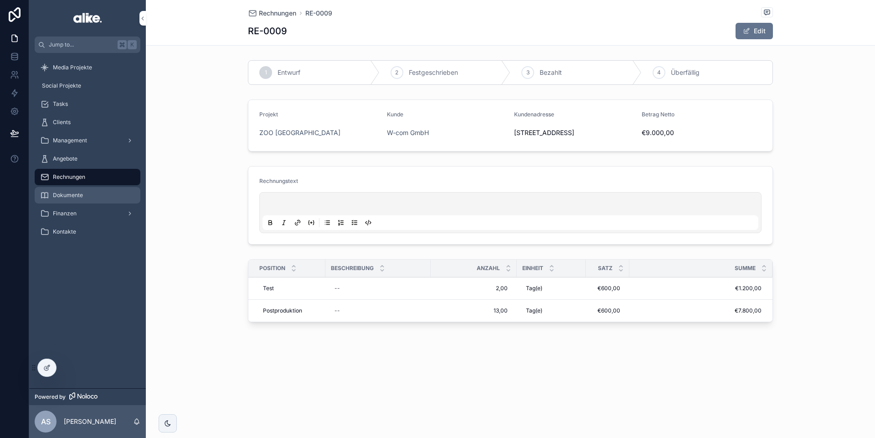
click at [69, 194] on span "Dokumente" at bounding box center [68, 194] width 30 height 7
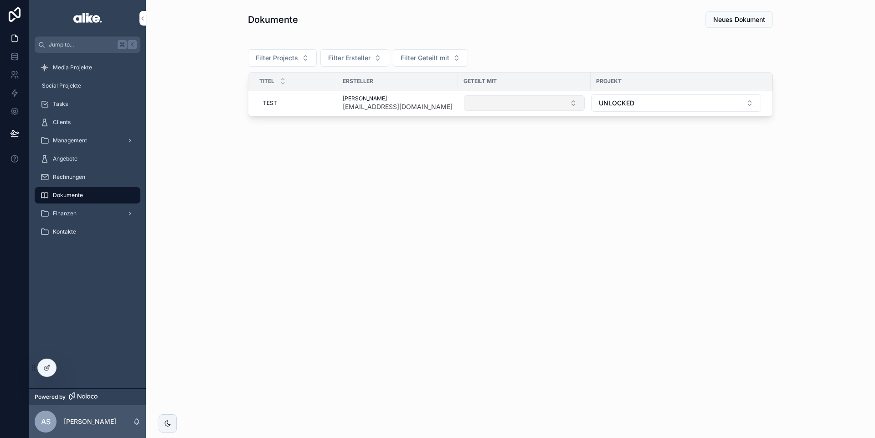
click at [560, 99] on button "Select Button" at bounding box center [524, 103] width 121 height 16
click at [519, 103] on button "Select Button" at bounding box center [524, 103] width 121 height 16
click at [656, 103] on button "UNLOCKED" at bounding box center [676, 102] width 170 height 17
click at [620, 101] on span "UNLOCKED" at bounding box center [617, 102] width 36 height 9
click at [316, 104] on div "TEST TEST" at bounding box center [295, 103] width 72 height 15
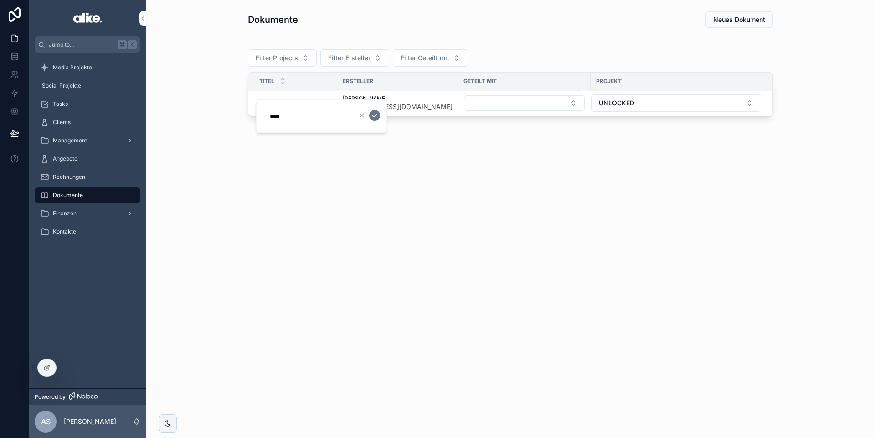
click at [448, 101] on div "[PERSON_NAME] [EMAIL_ADDRESS][DOMAIN_NAME]" at bounding box center [398, 103] width 110 height 16
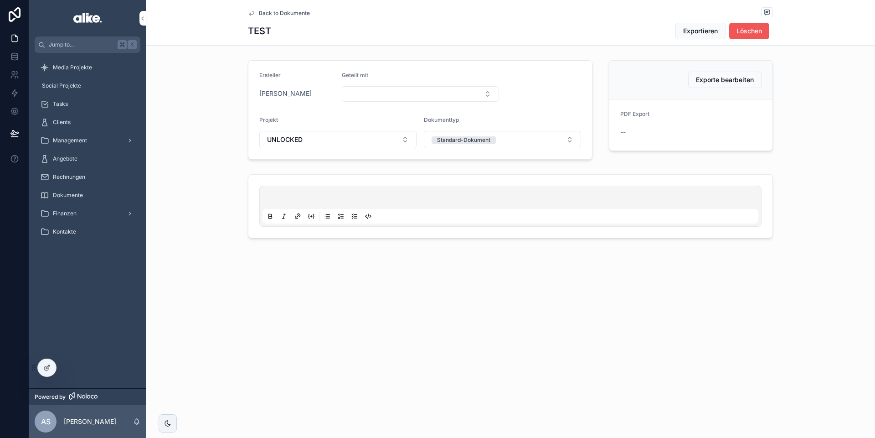
click at [742, 30] on span "Löschen" at bounding box center [750, 30] width 26 height 9
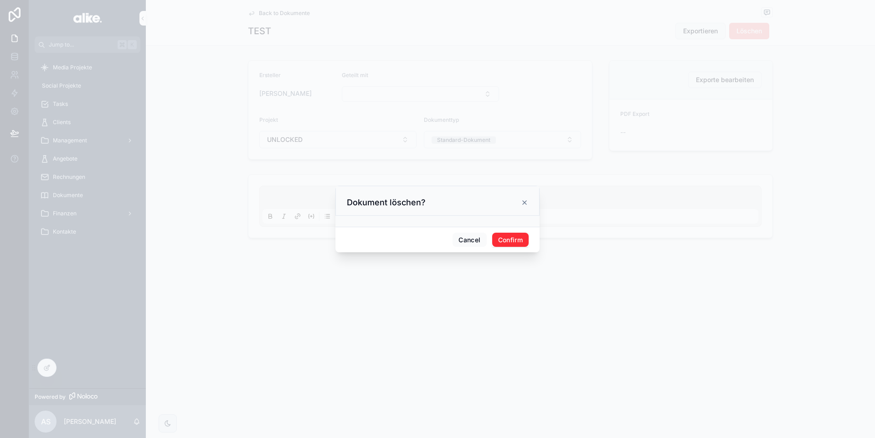
click at [512, 243] on button "Confirm" at bounding box center [510, 240] width 36 height 15
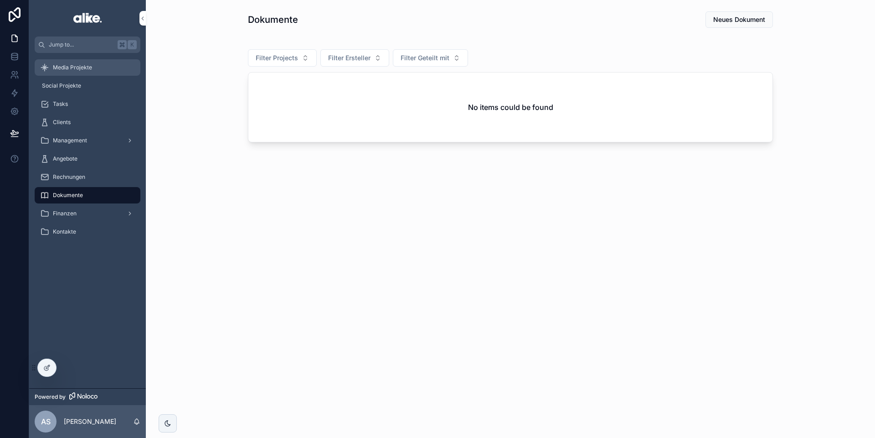
click at [78, 67] on span "Media Projekte" at bounding box center [72, 67] width 39 height 7
